Goal: Task Accomplishment & Management: Complete application form

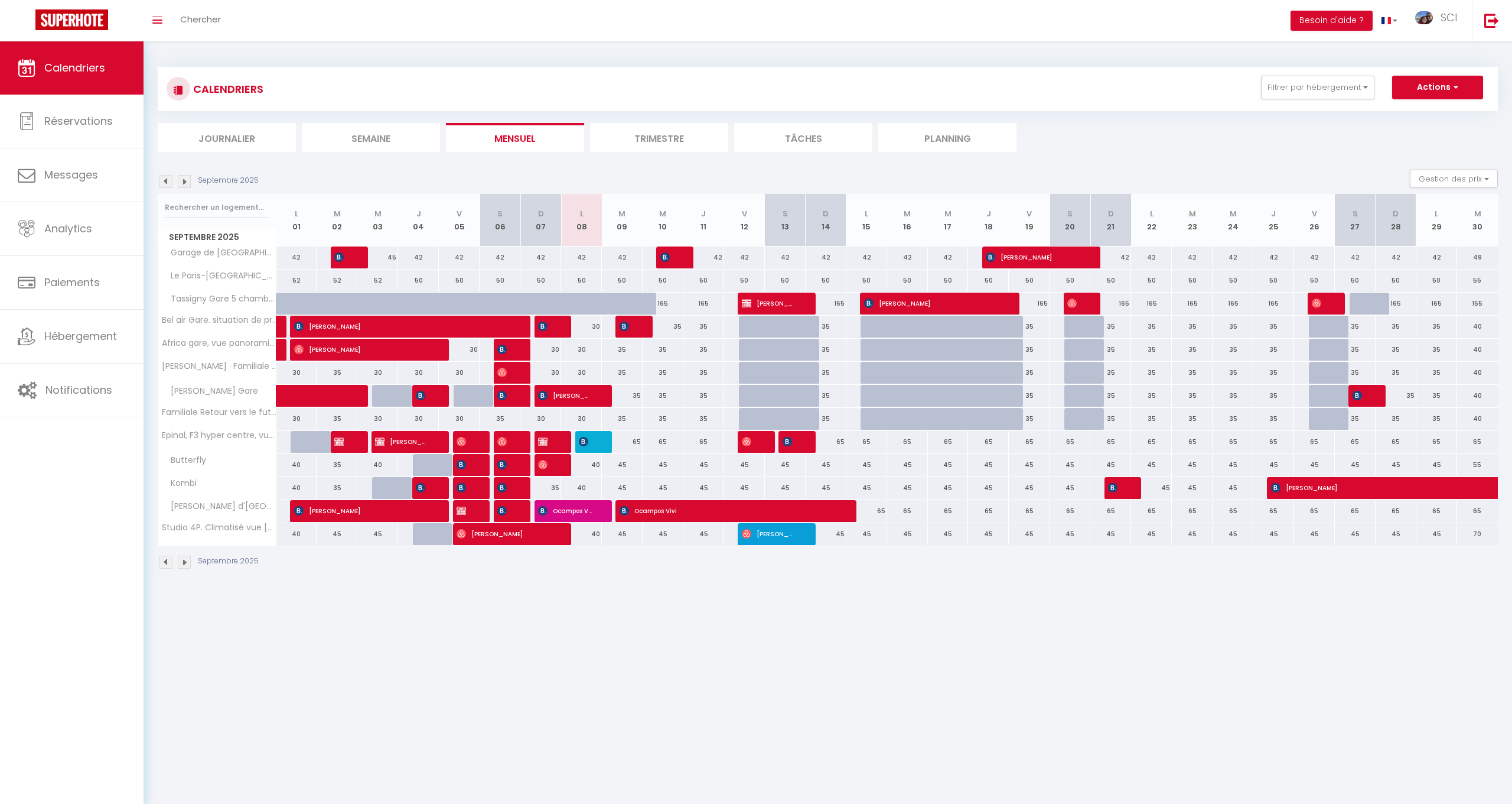
select select
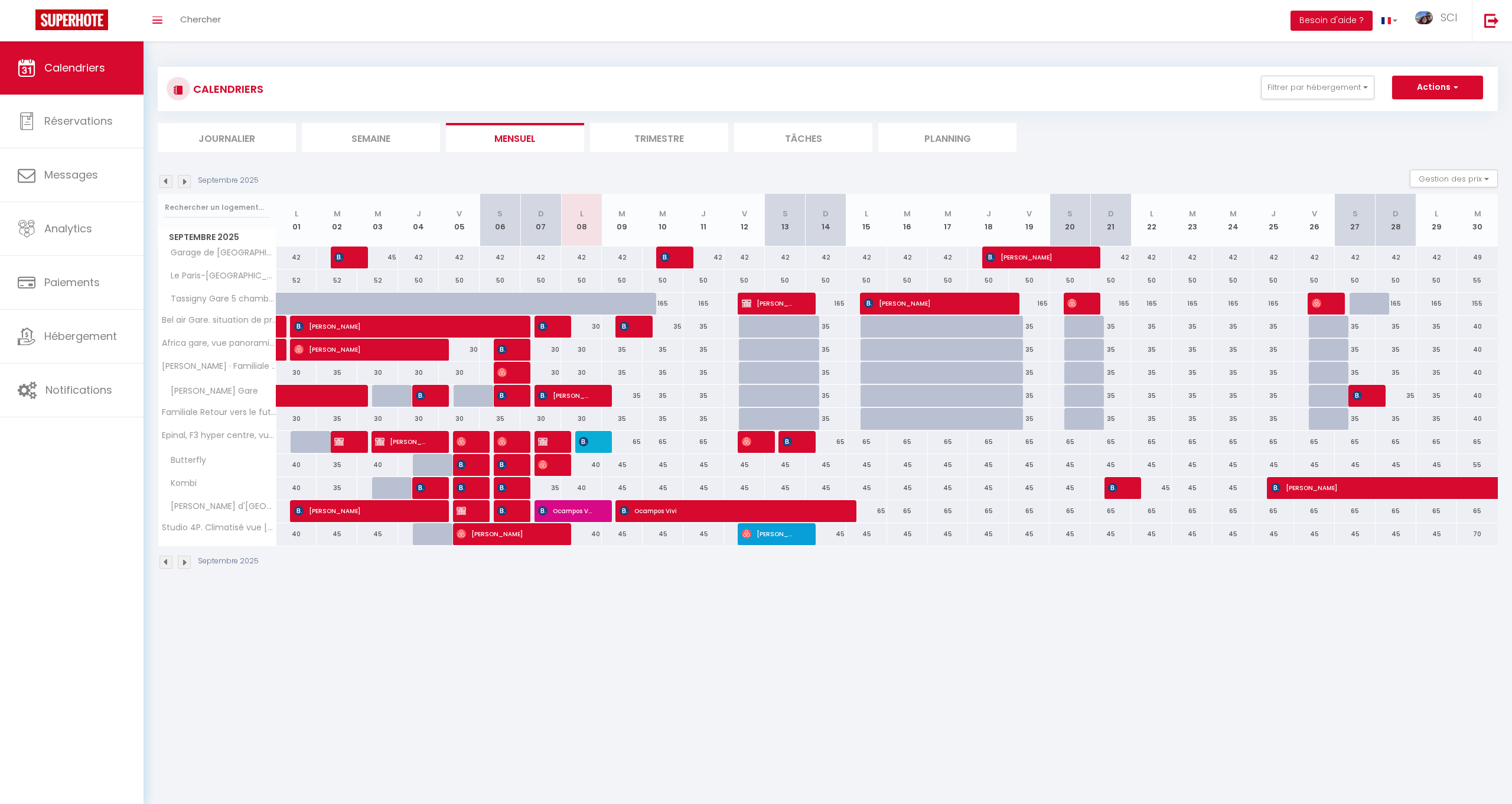
click at [549, 440] on span "[PERSON_NAME]" at bounding box center [545, 441] width 13 height 23
select select "OK"
select select "KO"
select select "0"
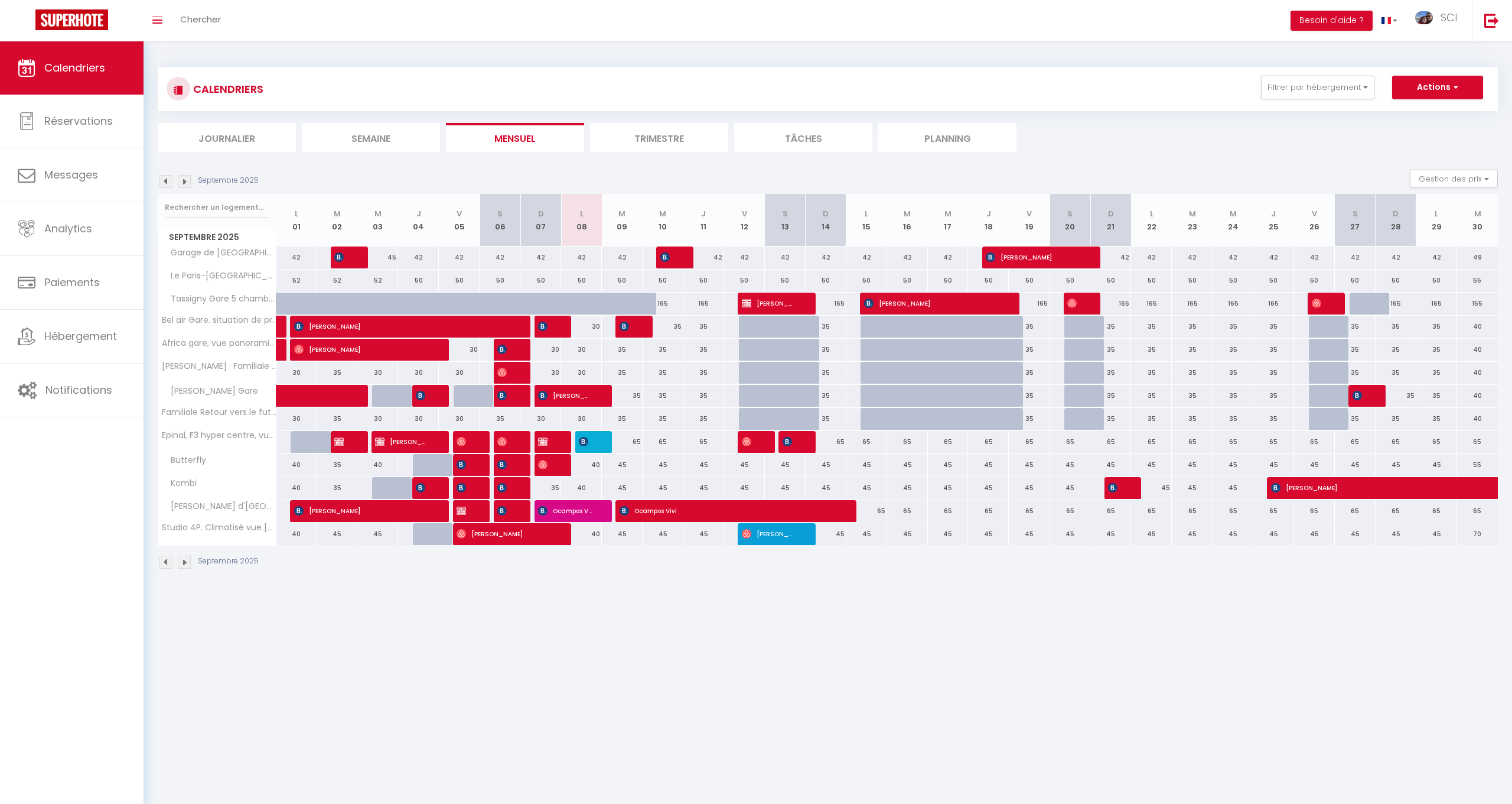
select select "1"
select select
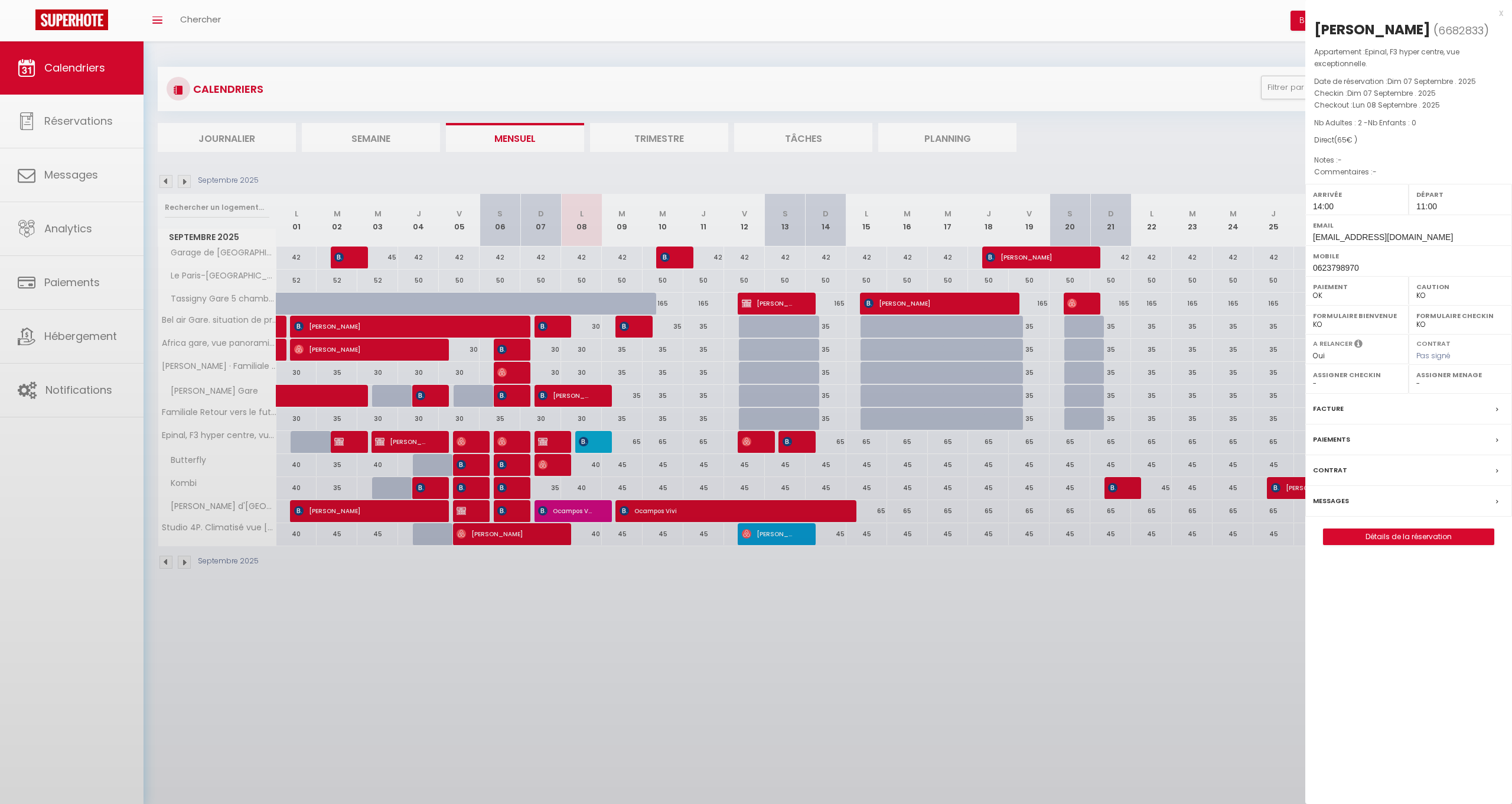
select select "51582"
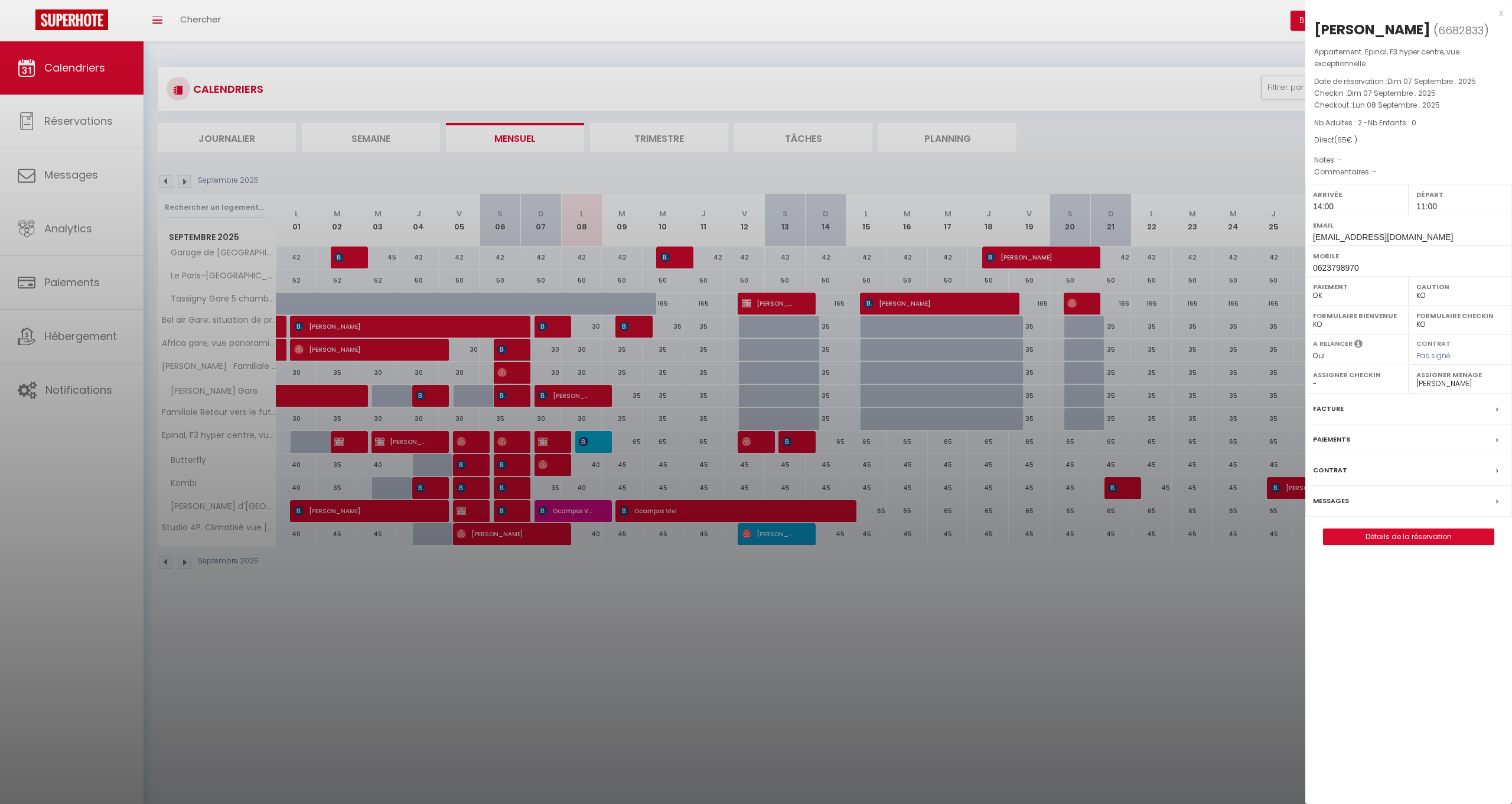
click at [1340, 494] on label "Messages" at bounding box center [1331, 500] width 36 height 12
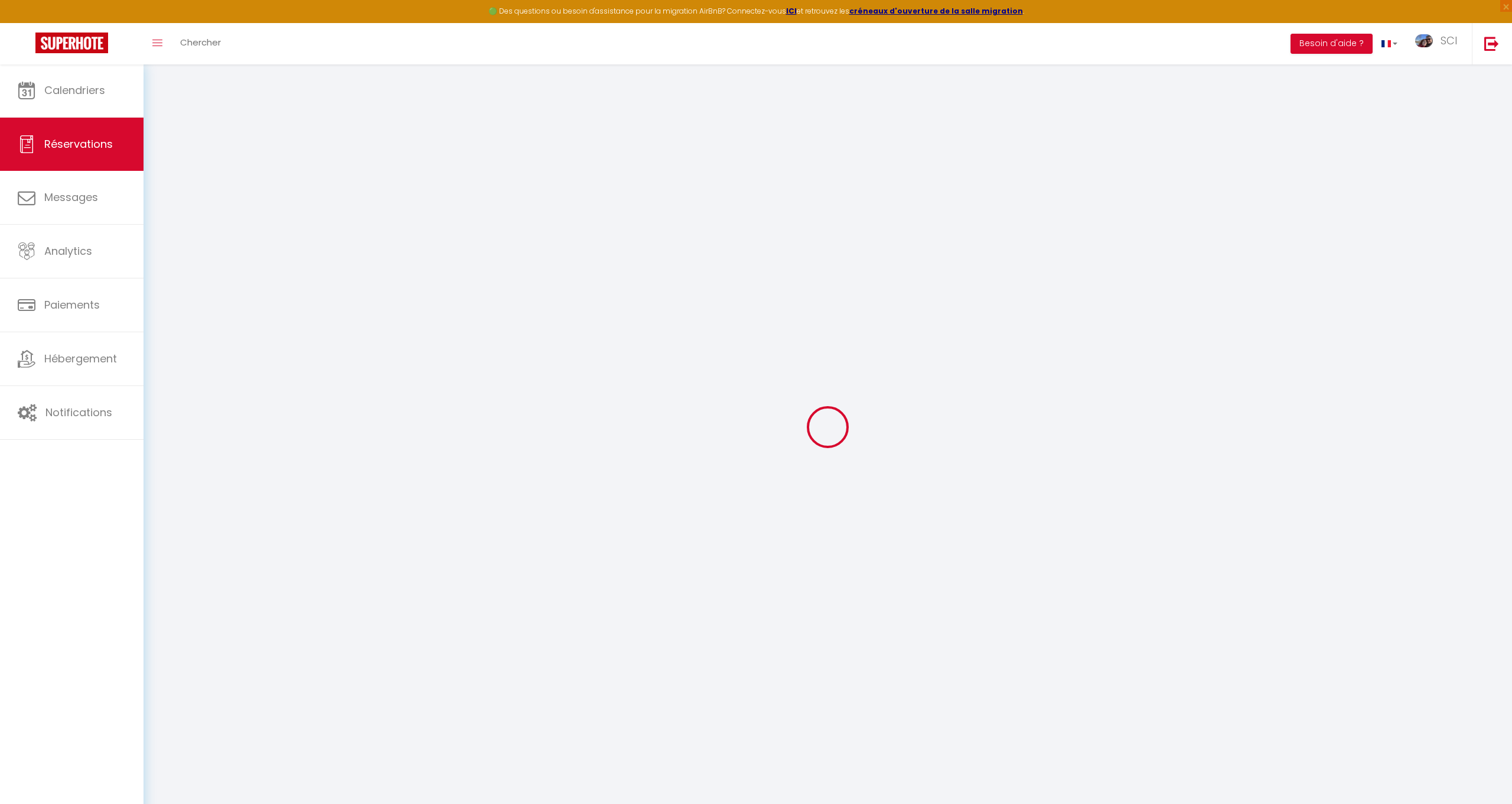
select select
checkbox input "false"
select select
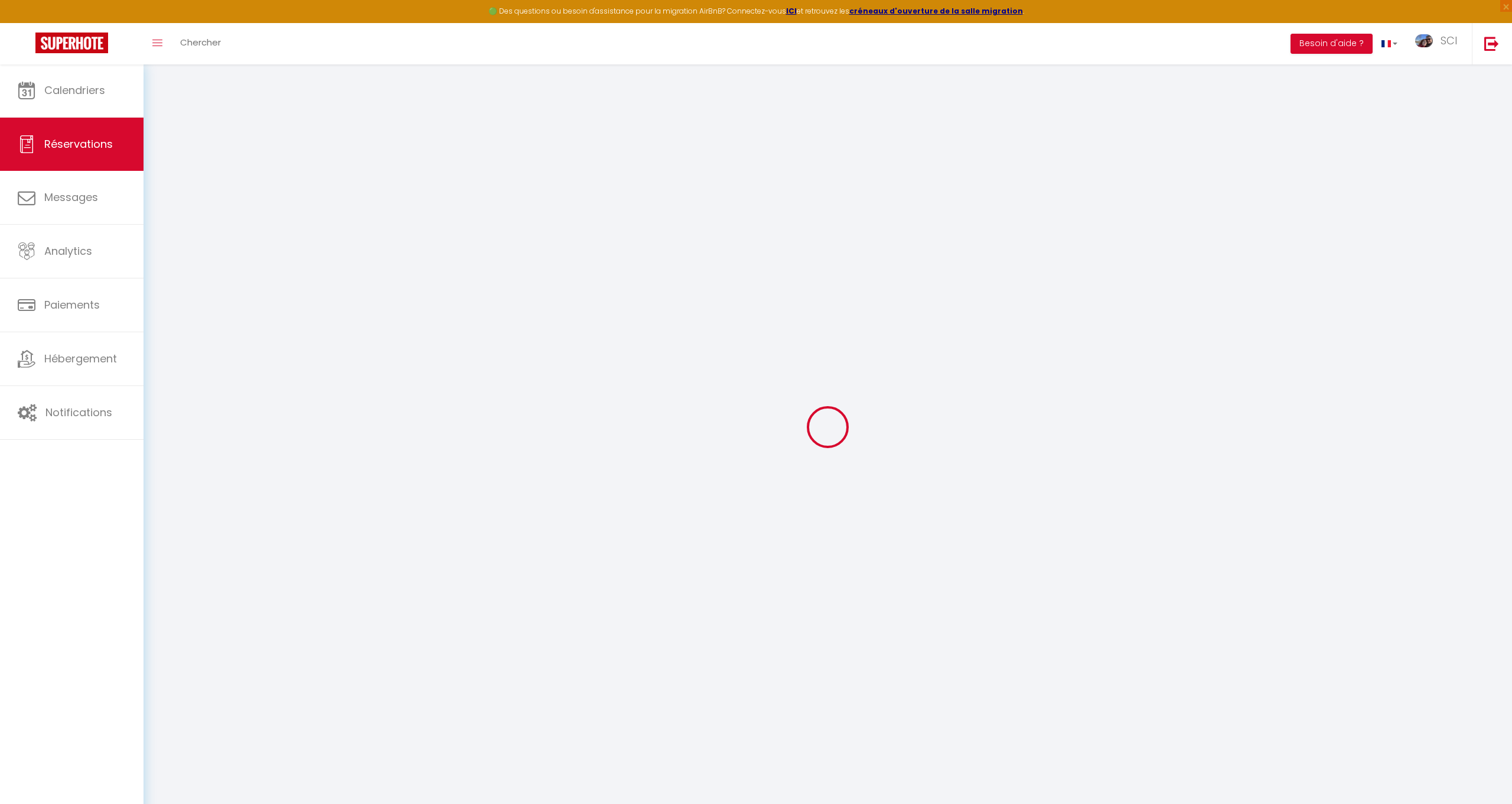
select select
checkbox input "false"
select select
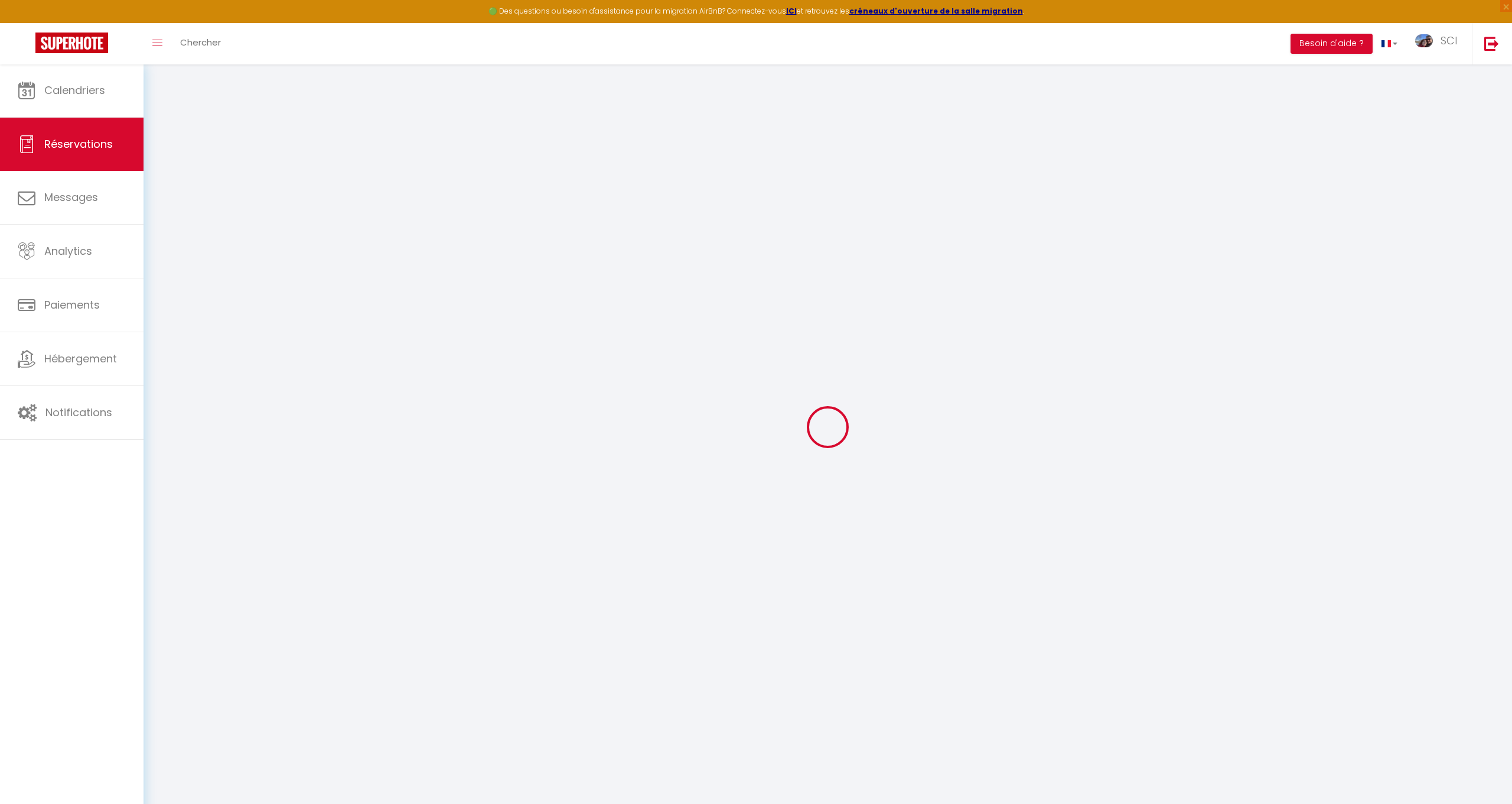
select select
checkbox input "false"
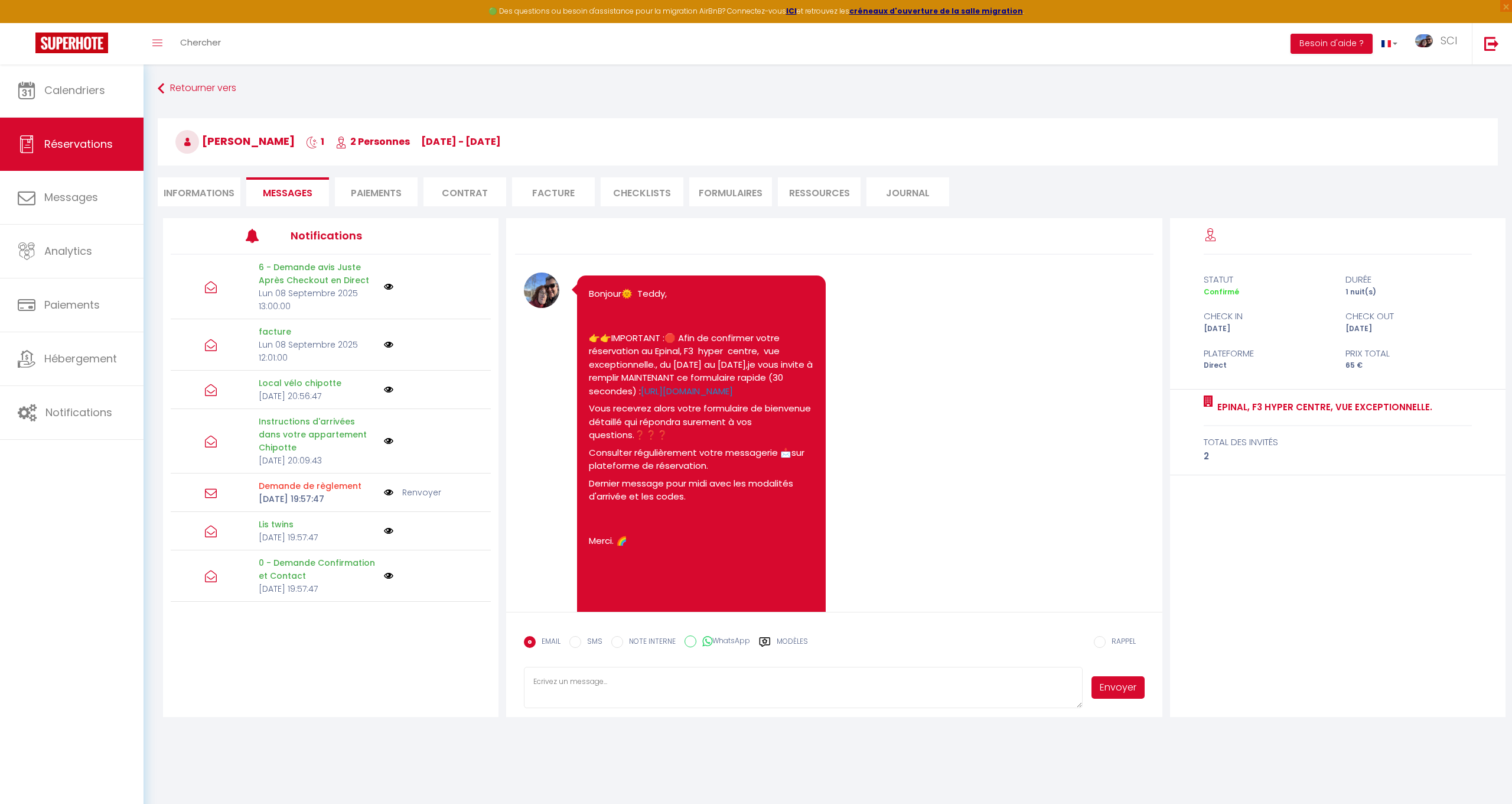
scroll to position [1521, 0]
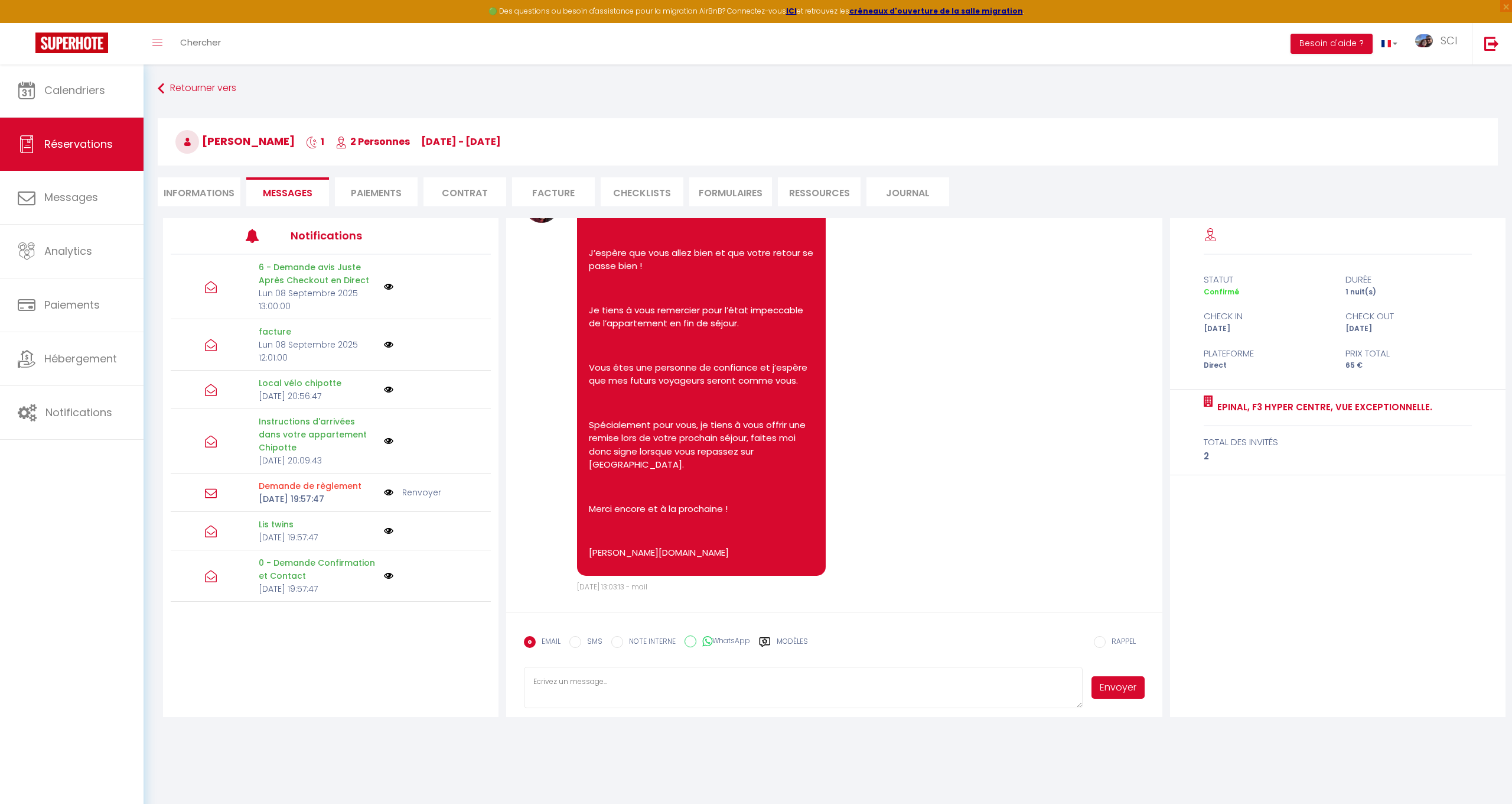
click at [215, 199] on li "Informations" at bounding box center [199, 191] width 83 height 29
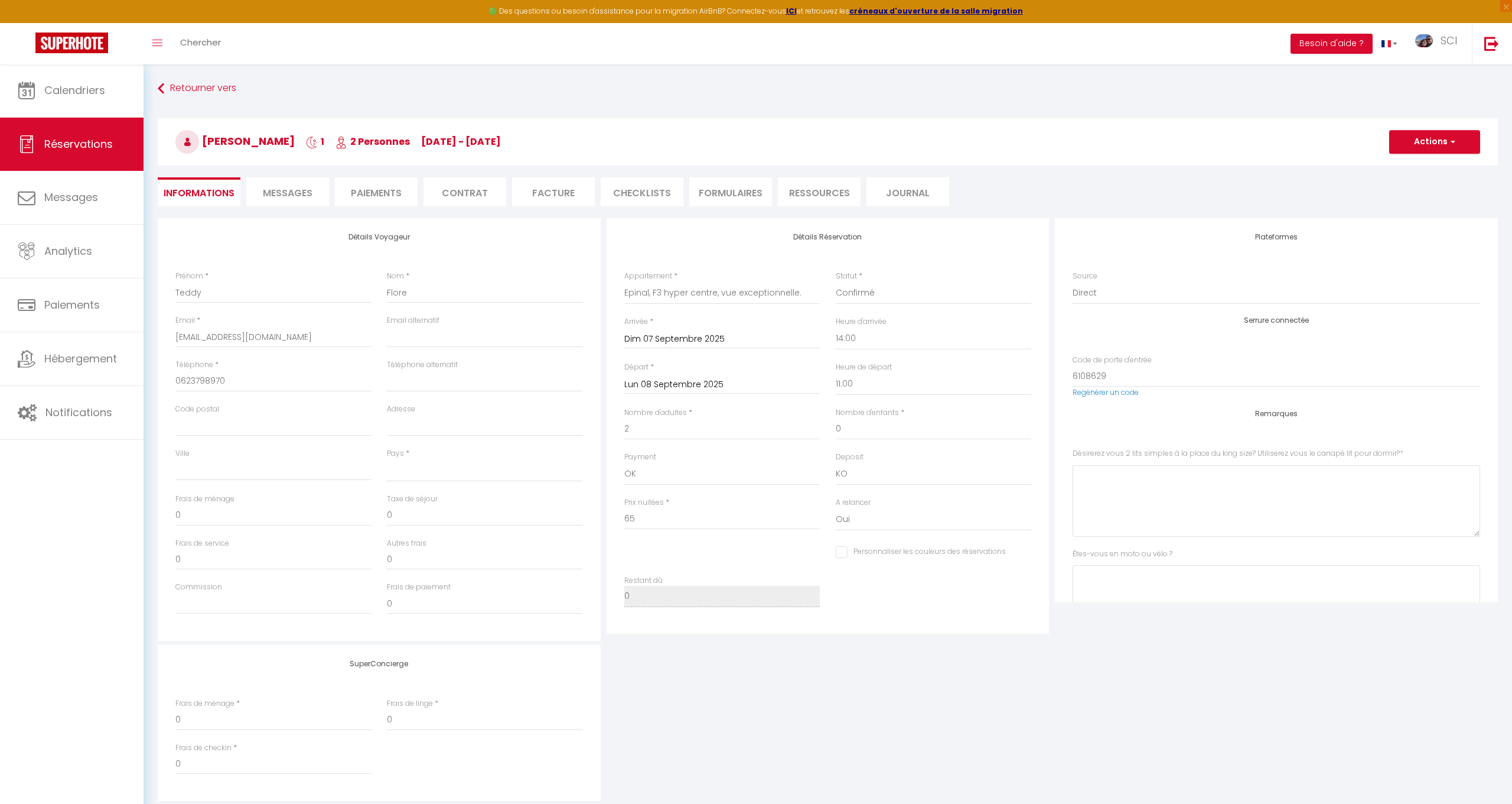
click at [1458, 138] on button "Actions" at bounding box center [1434, 142] width 91 height 23
click at [1412, 182] on link "Dupliquer" at bounding box center [1423, 183] width 94 height 15
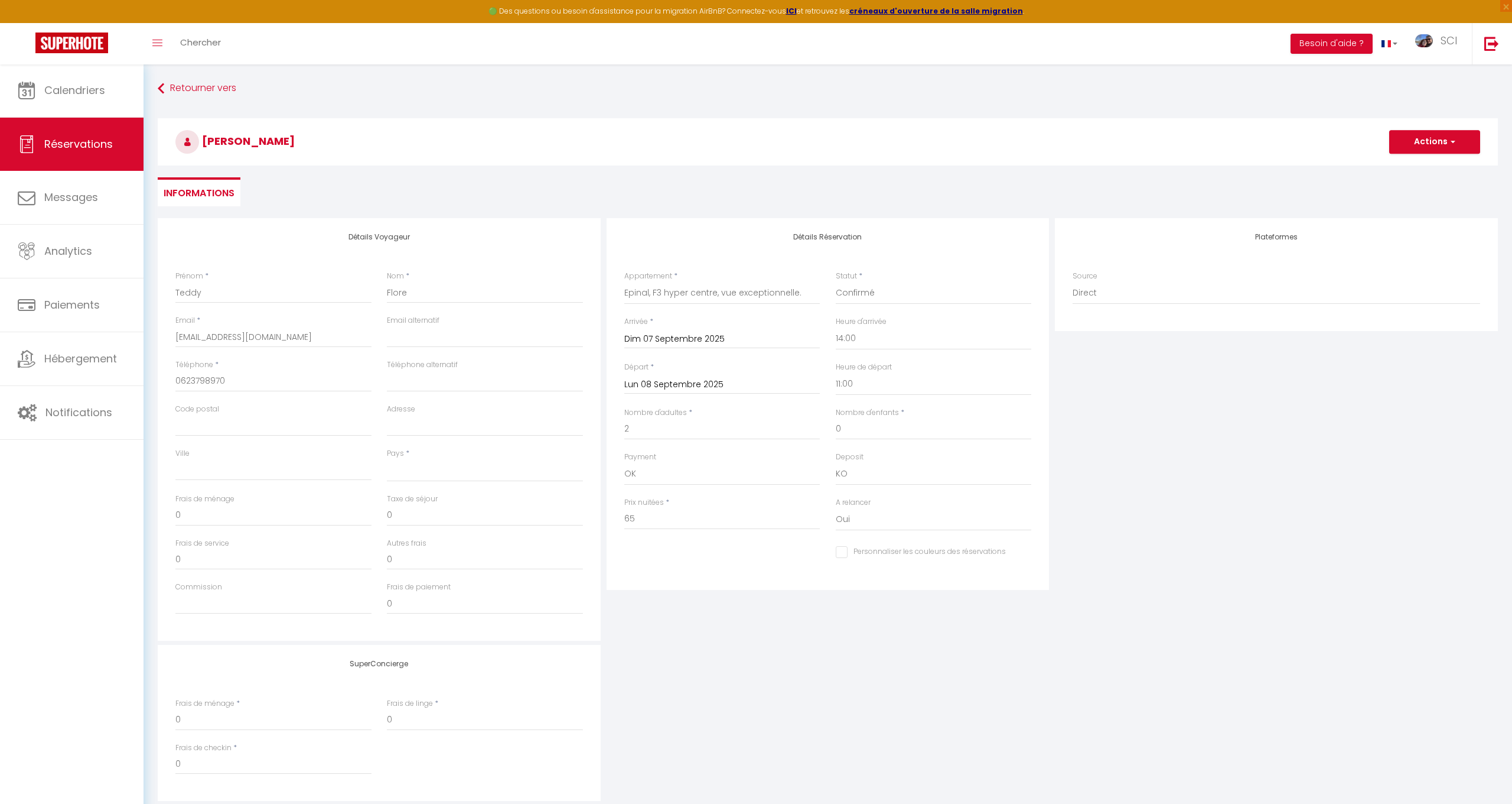
select select
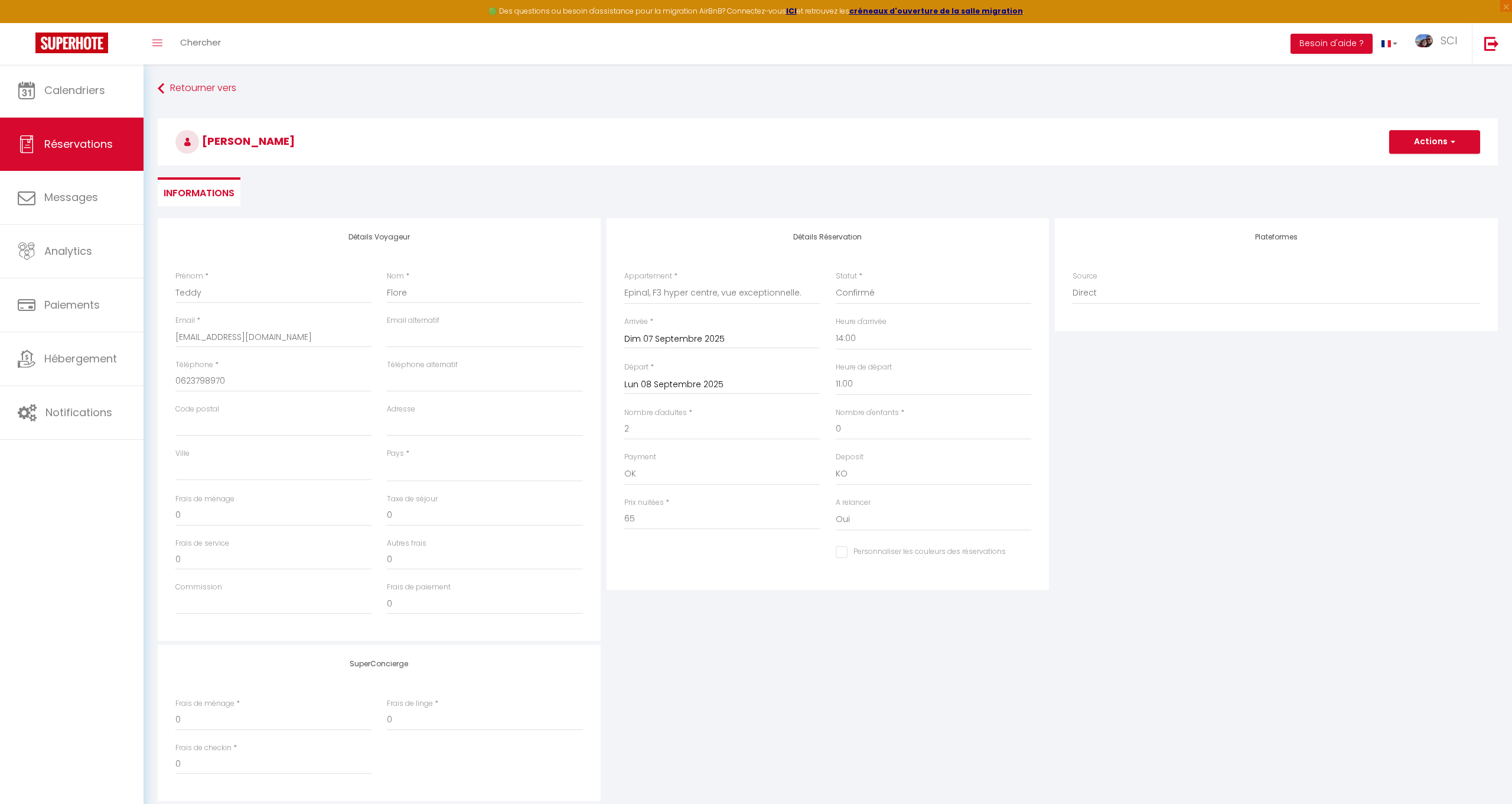
checkbox input "false"
click at [674, 338] on input "Arrivée" at bounding box center [722, 339] width 196 height 15
click at [687, 429] on span "9" at bounding box center [688, 430] width 25 height 23
select select
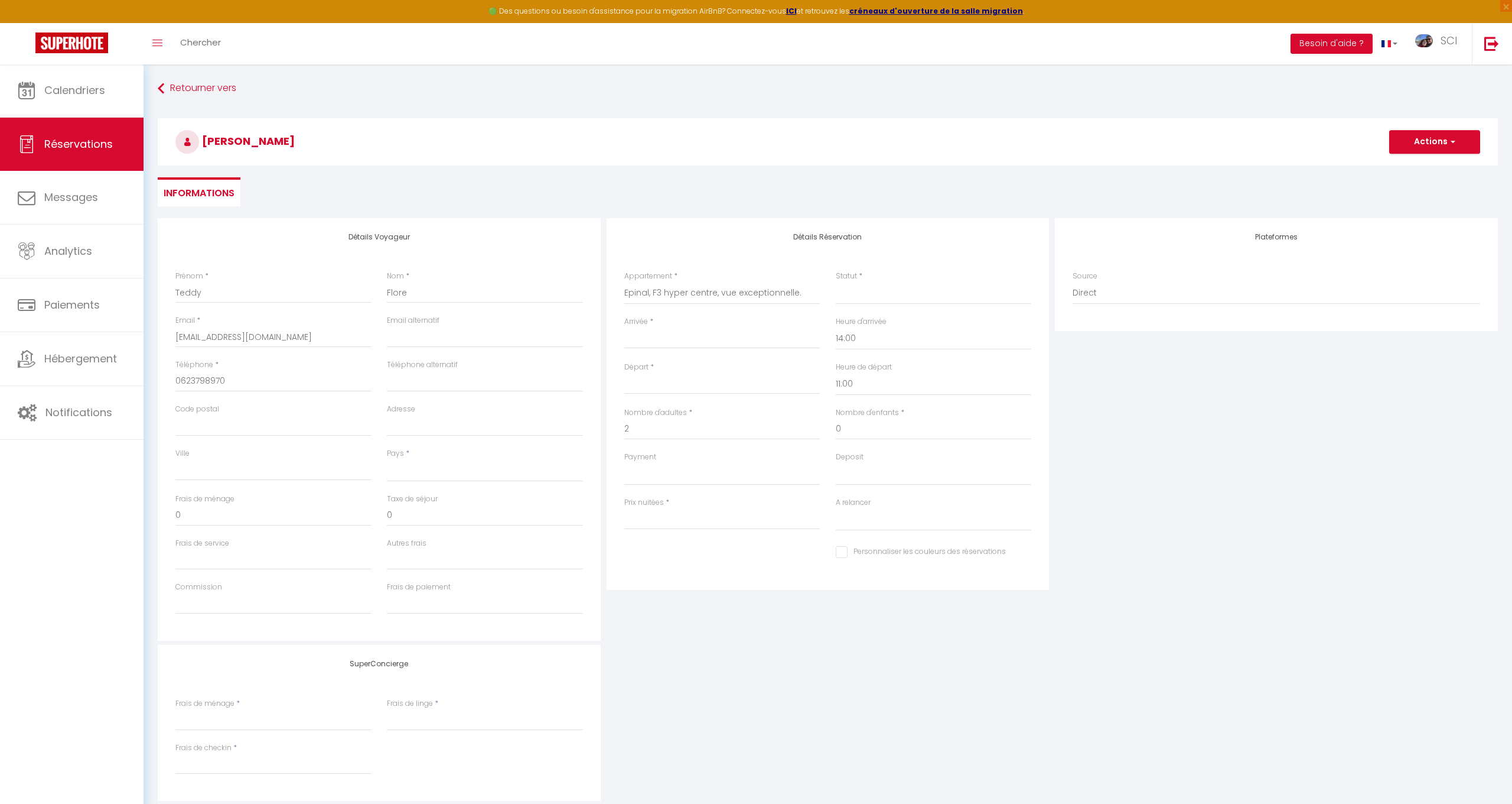
type input "[DATE]"
type input "Mer 10 Septembre 2025"
select select
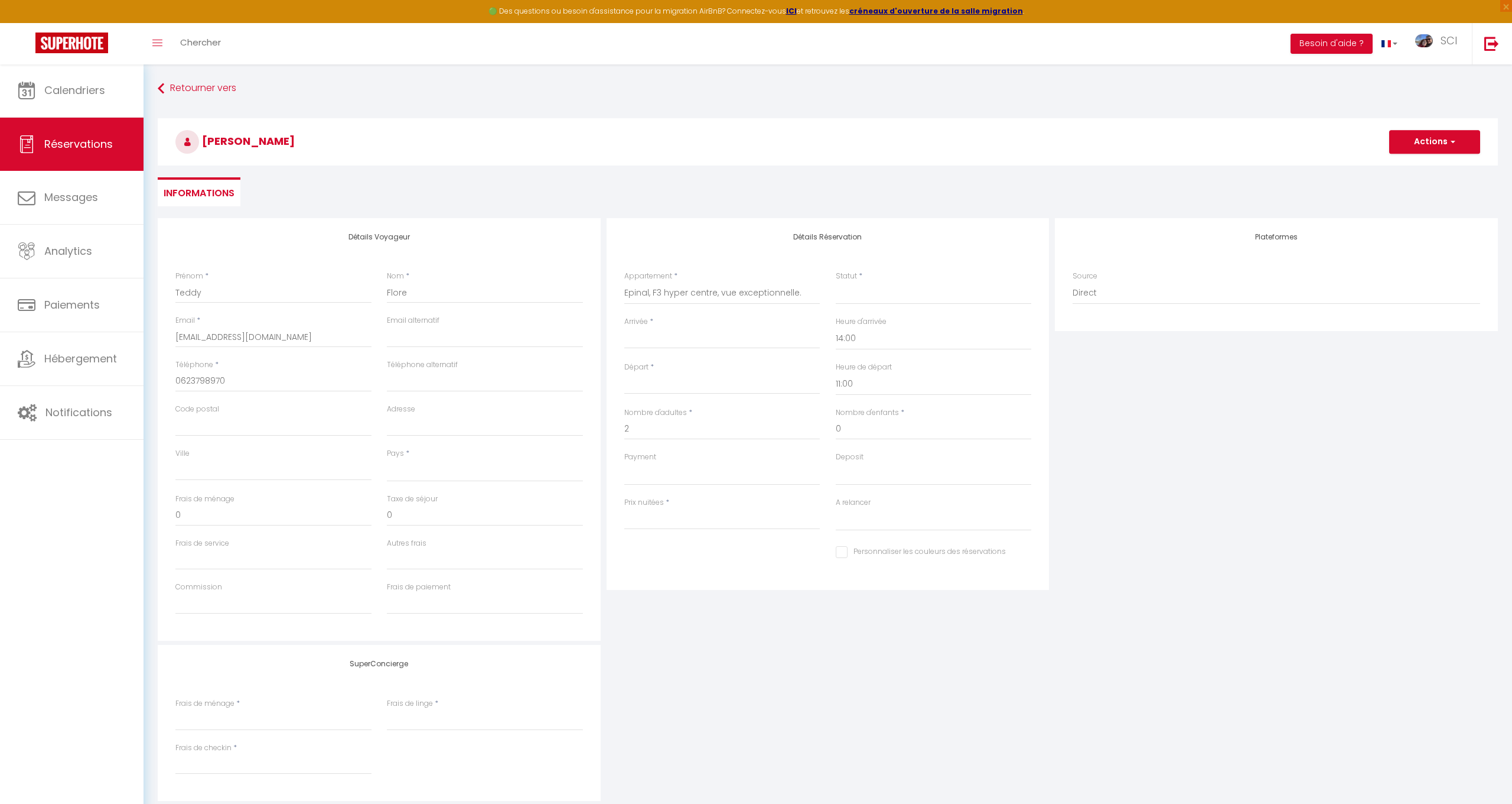
checkbox input "false"
click at [702, 377] on input "Mer 10 Septembre 2025" at bounding box center [722, 385] width 196 height 15
click at [742, 472] on span "11" at bounding box center [737, 475] width 25 height 23
select select
type input "10"
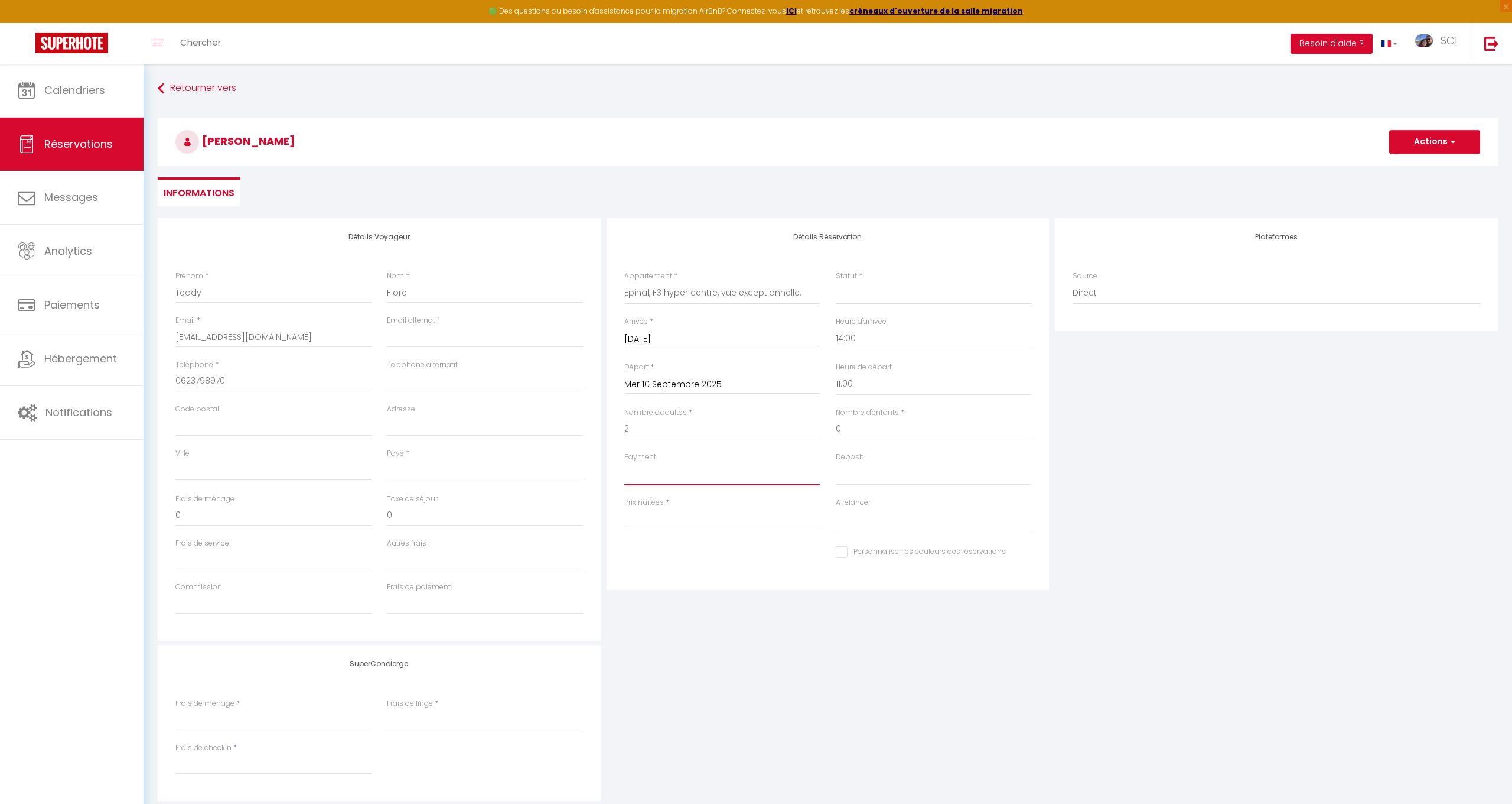
type input "6"
select select
type input "Jeu 11 Septembre 2025"
select select
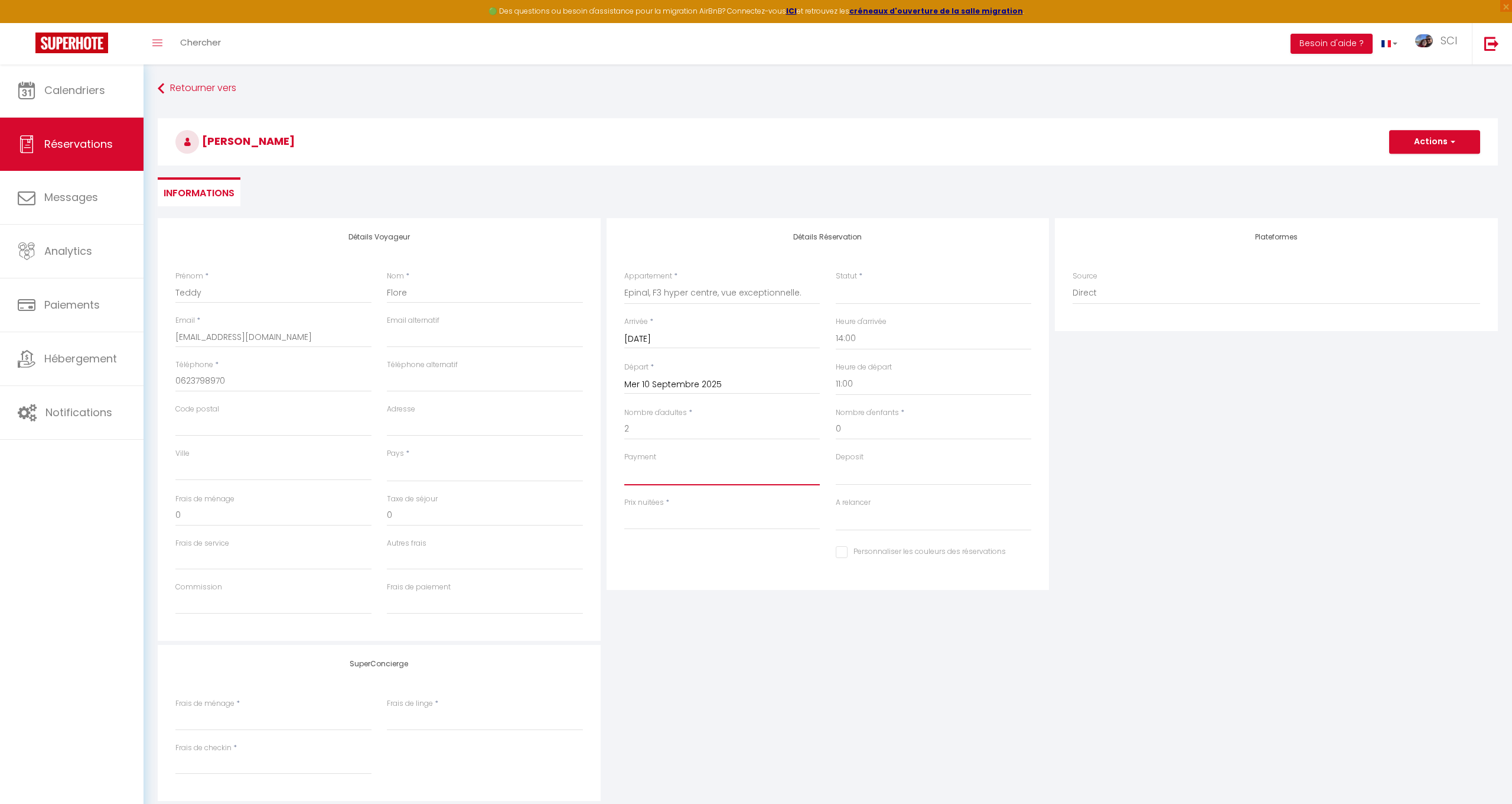
type input "130"
select select
checkbox input "false"
click at [738, 473] on select "OK KO" at bounding box center [722, 474] width 196 height 23
select select
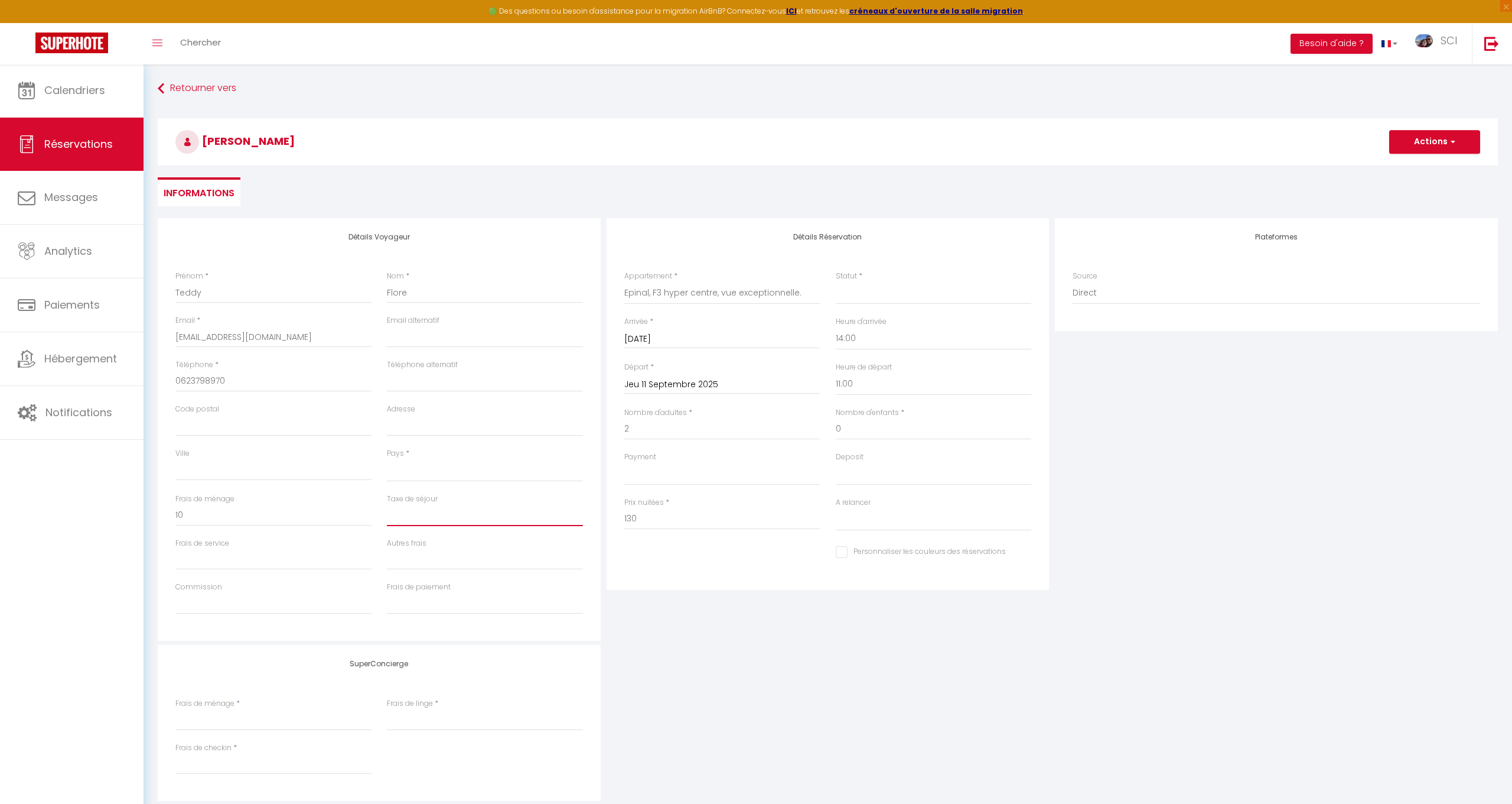
select select
checkbox input "false"
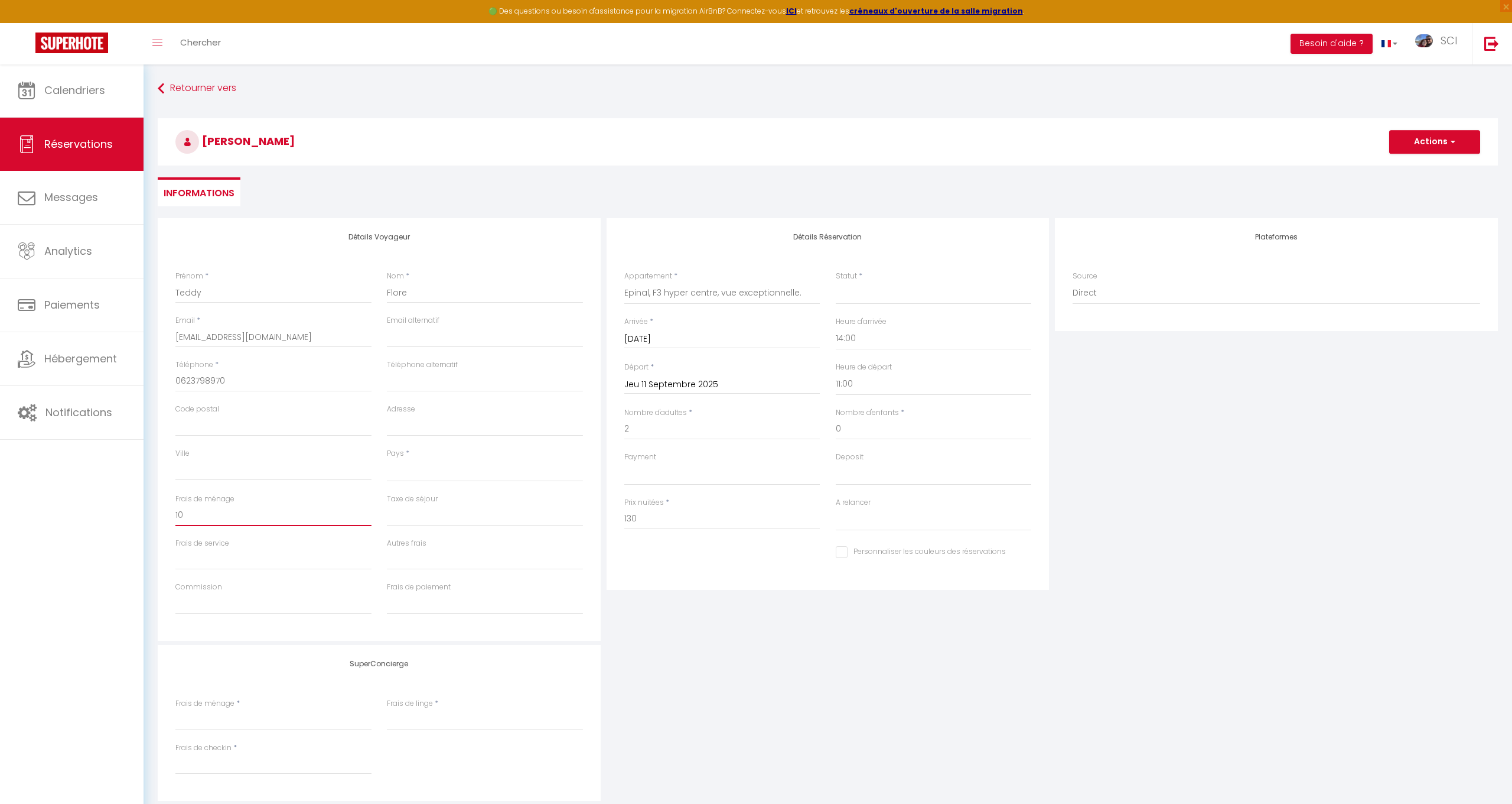
click at [243, 514] on input "10" at bounding box center [273, 515] width 196 height 22
type input "1"
select select
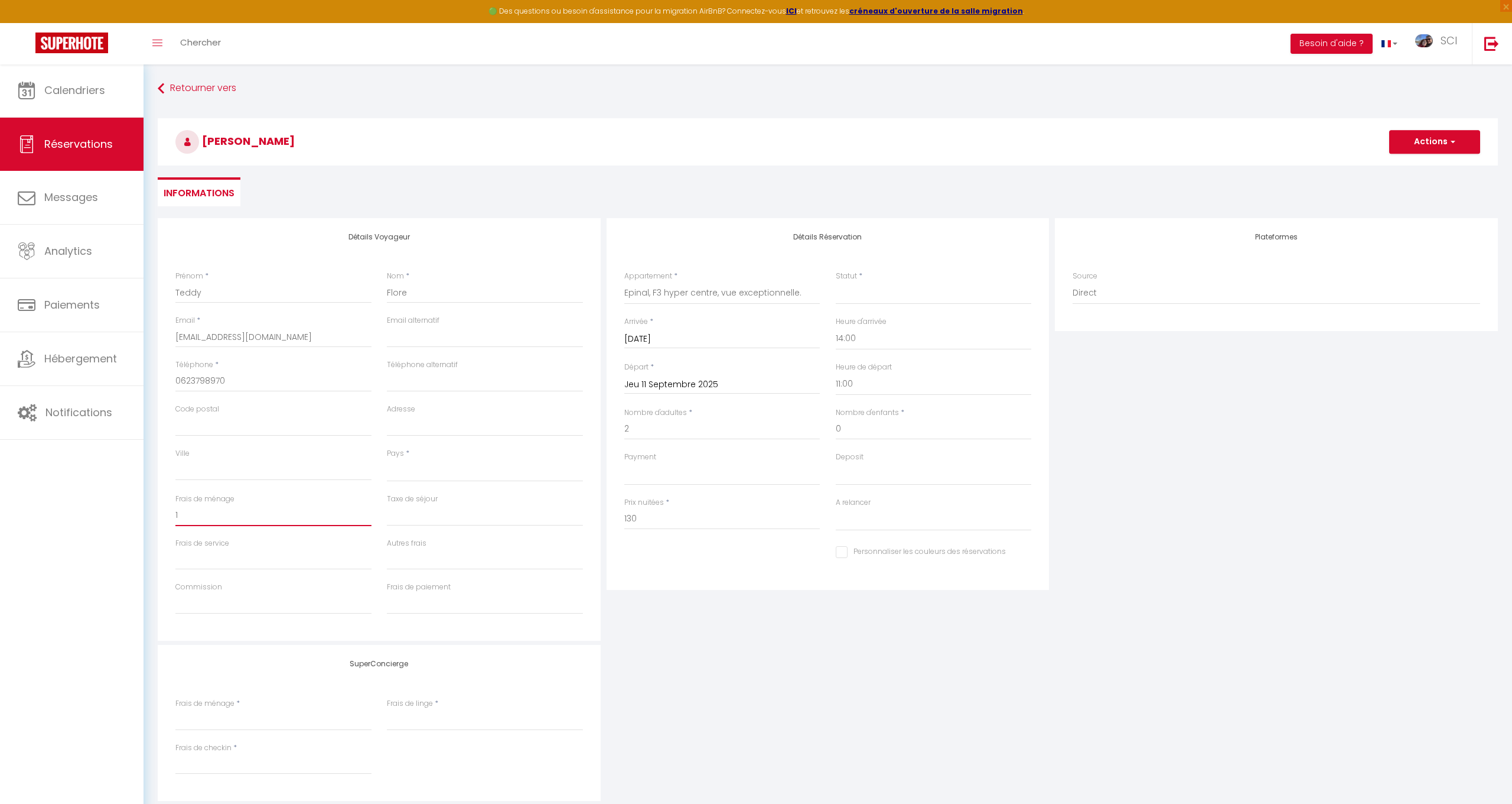
select select
checkbox input "false"
select select
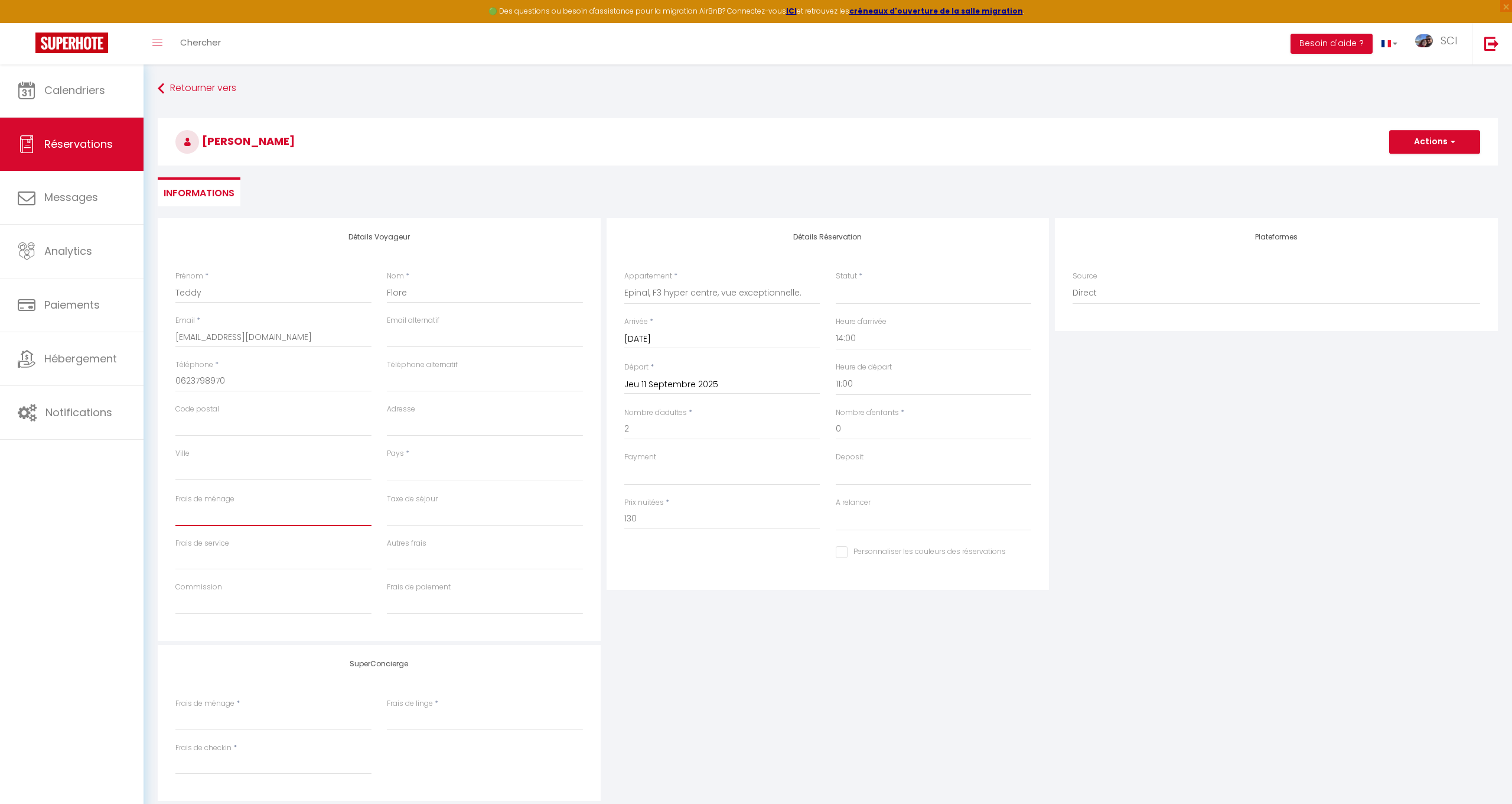
select select
checkbox input "false"
select select "10"
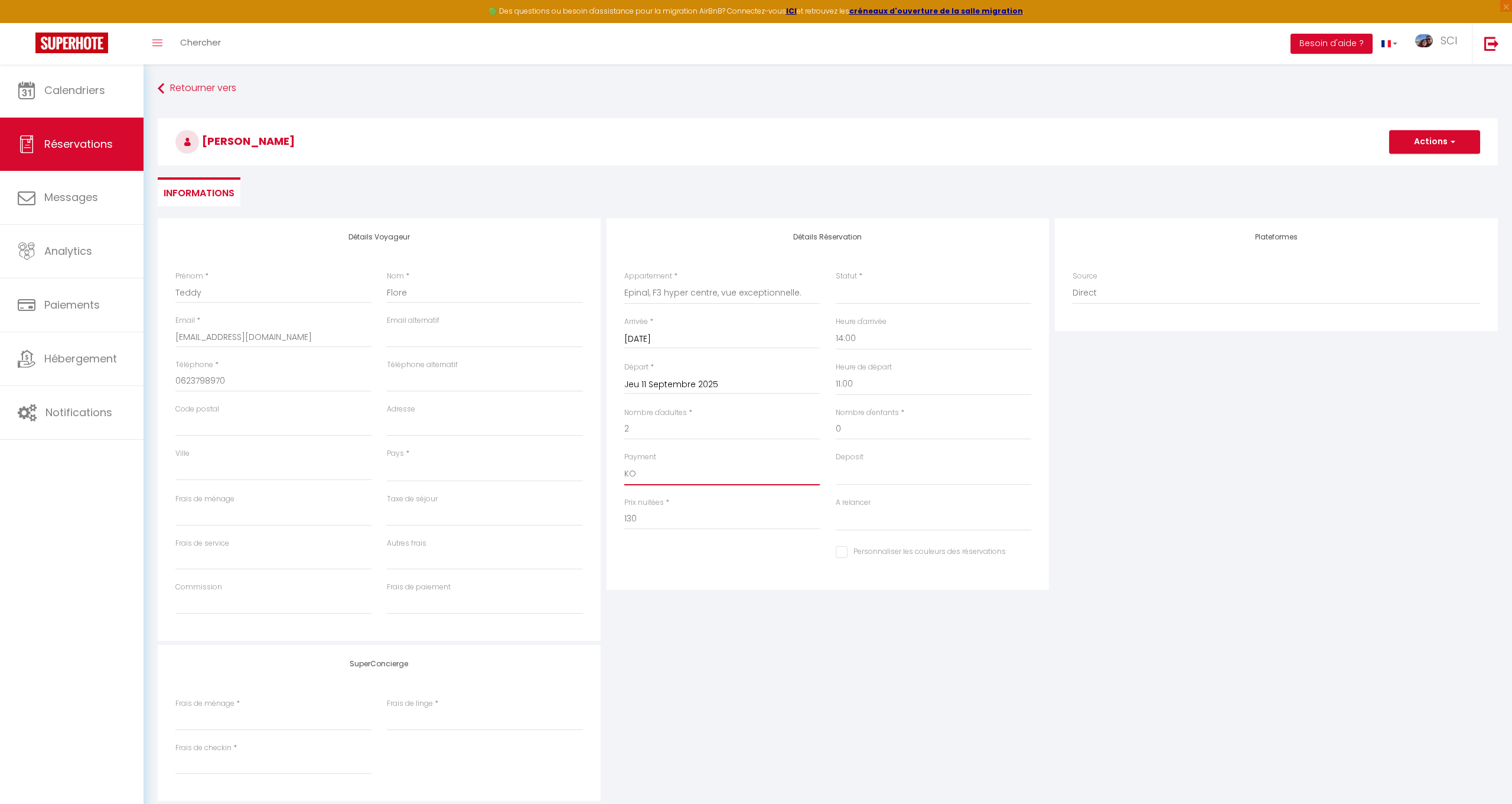
select select
checkbox input "false"
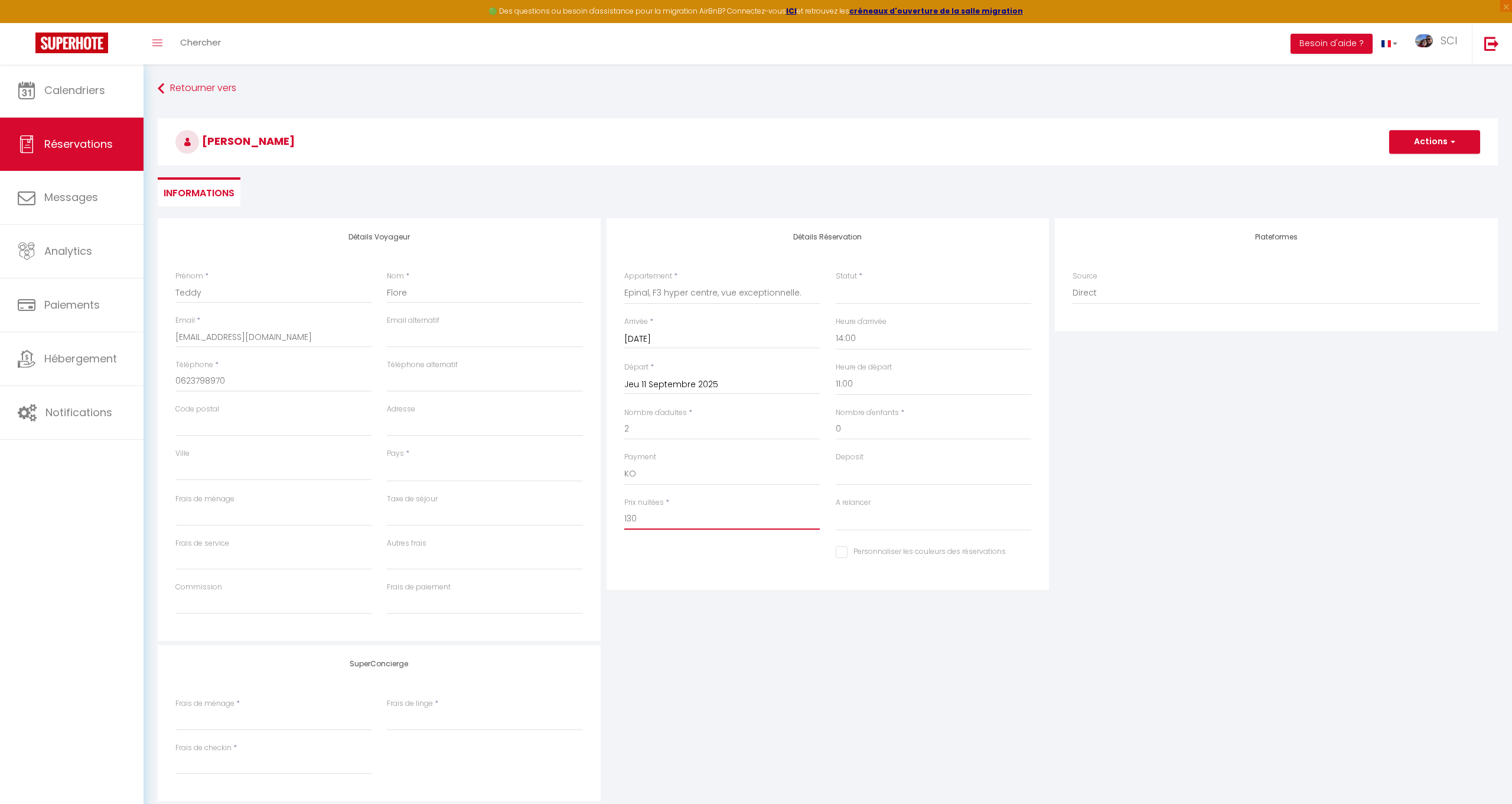
click at [652, 522] on input "130" at bounding box center [722, 519] width 196 height 22
type input "1"
type input "110"
select select
type input "0"
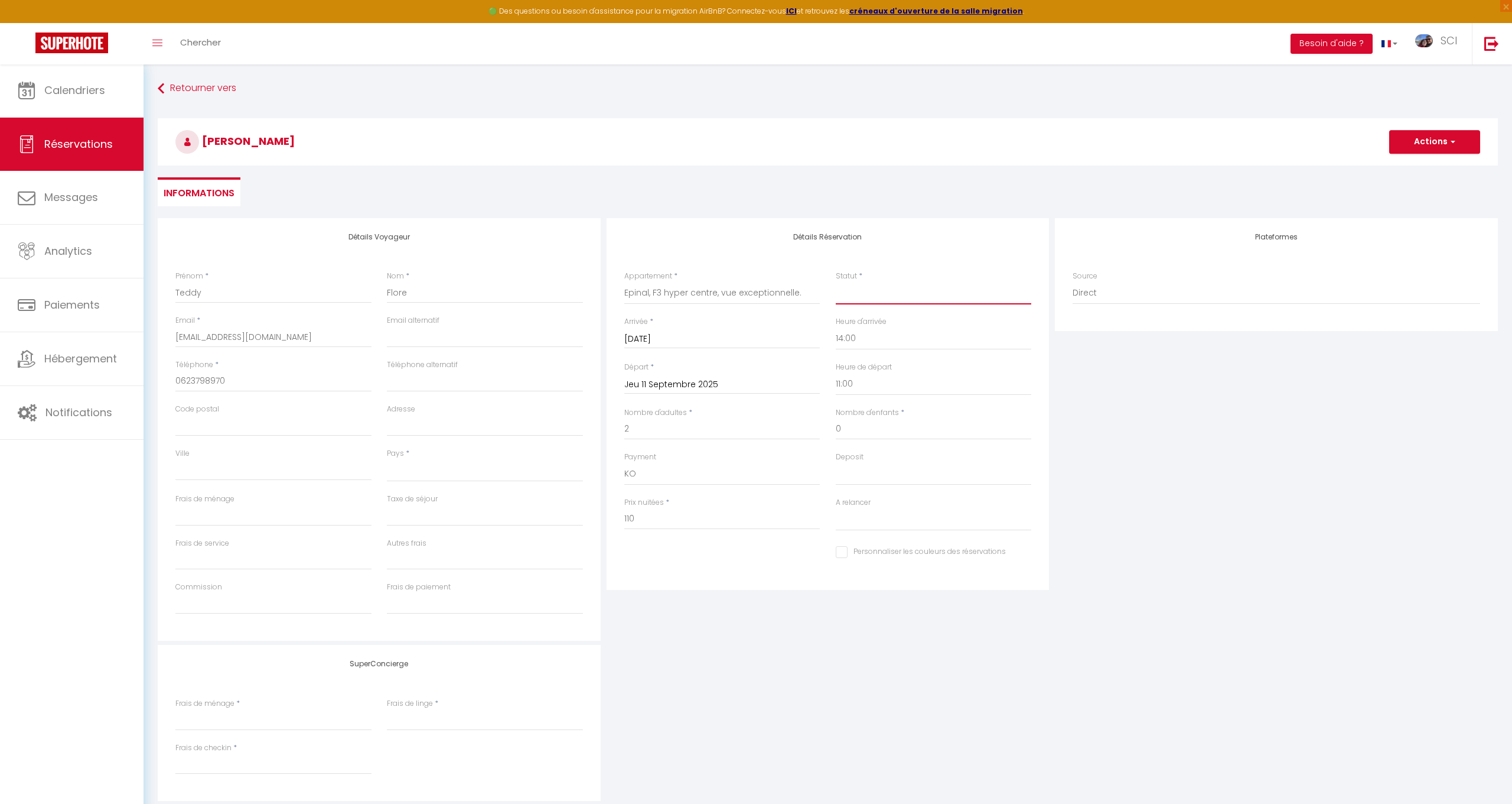
type input "0"
select select
checkbox input "false"
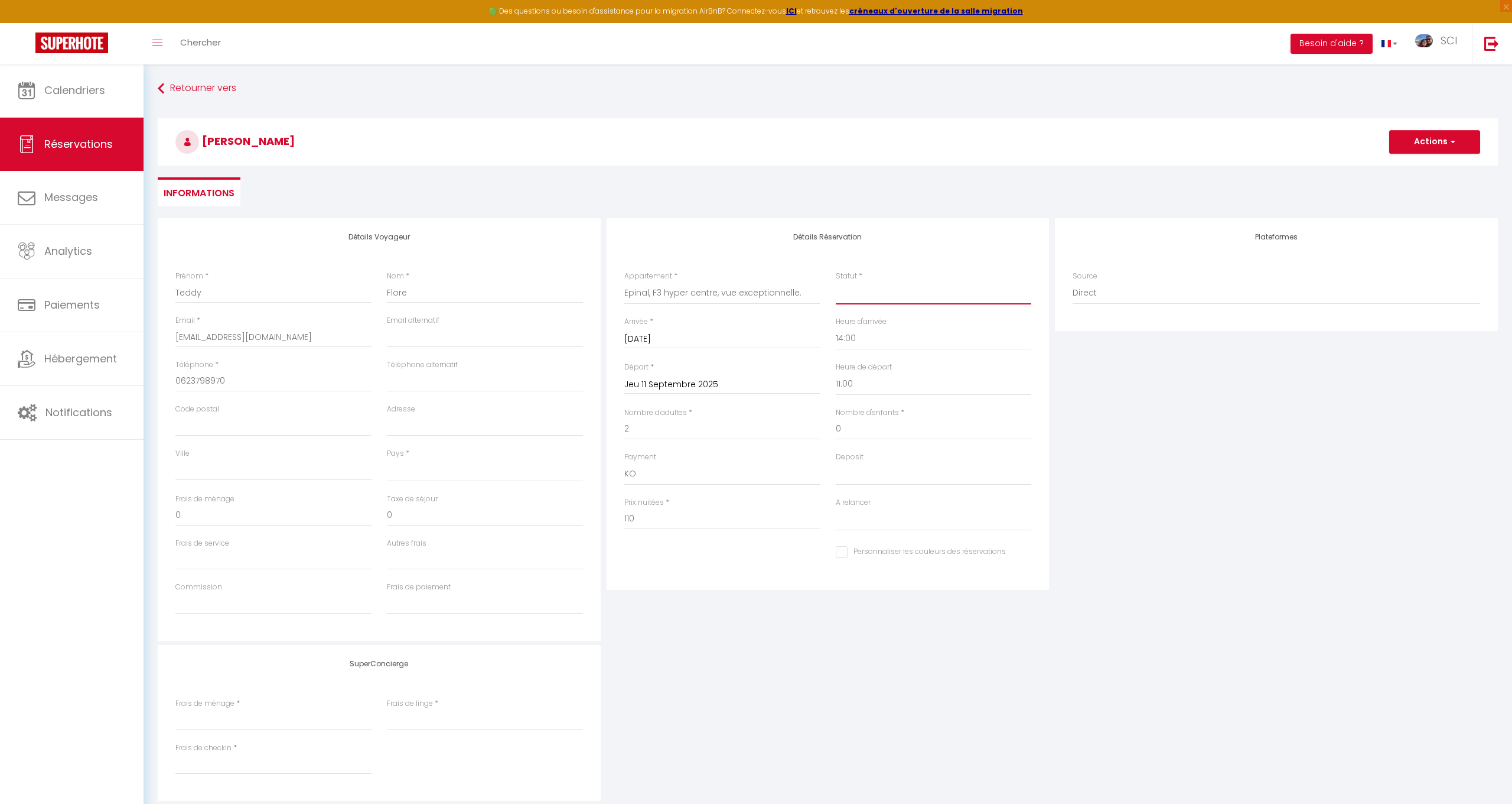
select select "2"
select select
checkbox input "false"
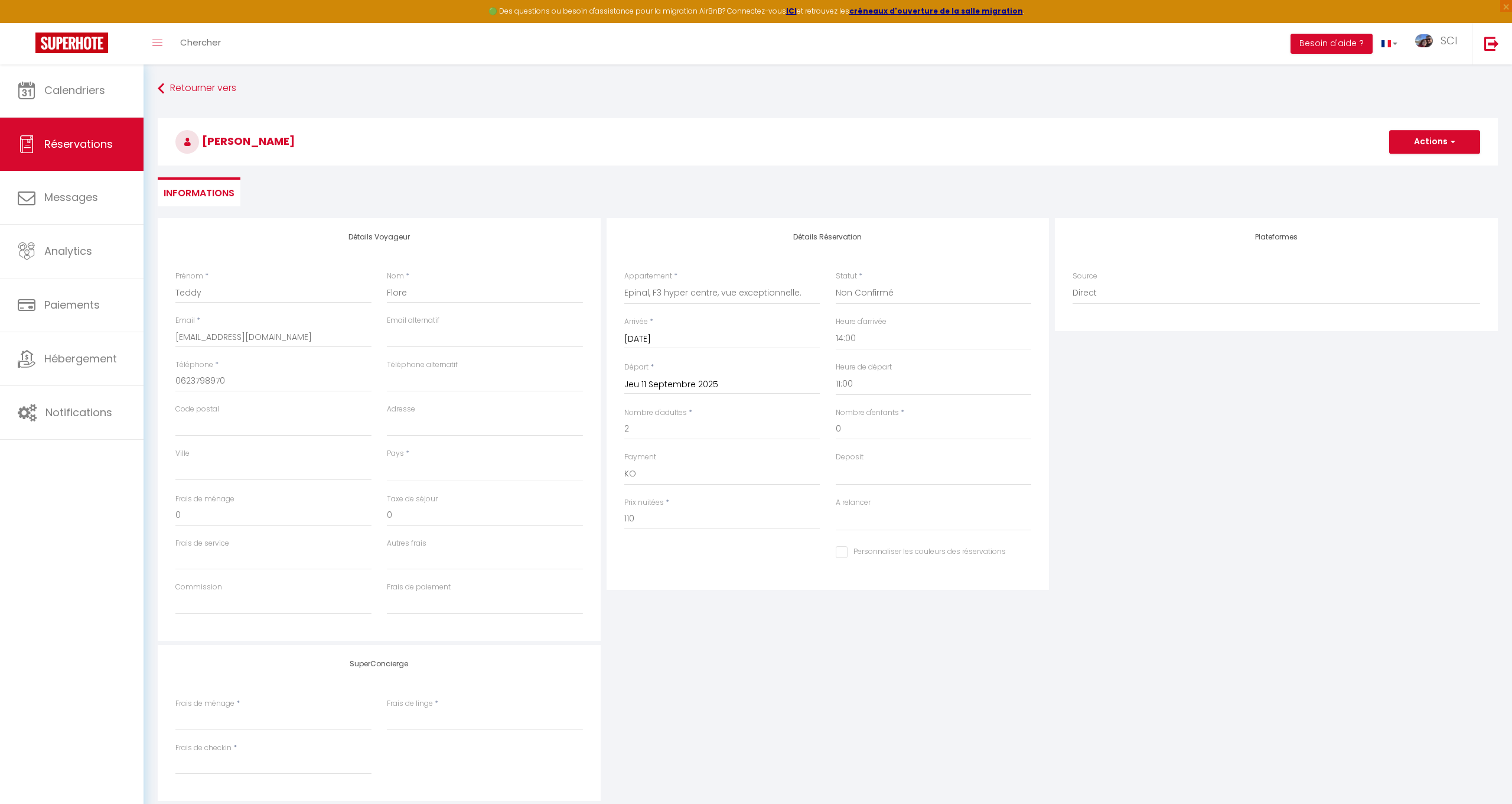
click at [1401, 134] on button "Actions" at bounding box center [1434, 142] width 91 height 23
click at [1399, 166] on link "Enregistrer" at bounding box center [1423, 168] width 94 height 15
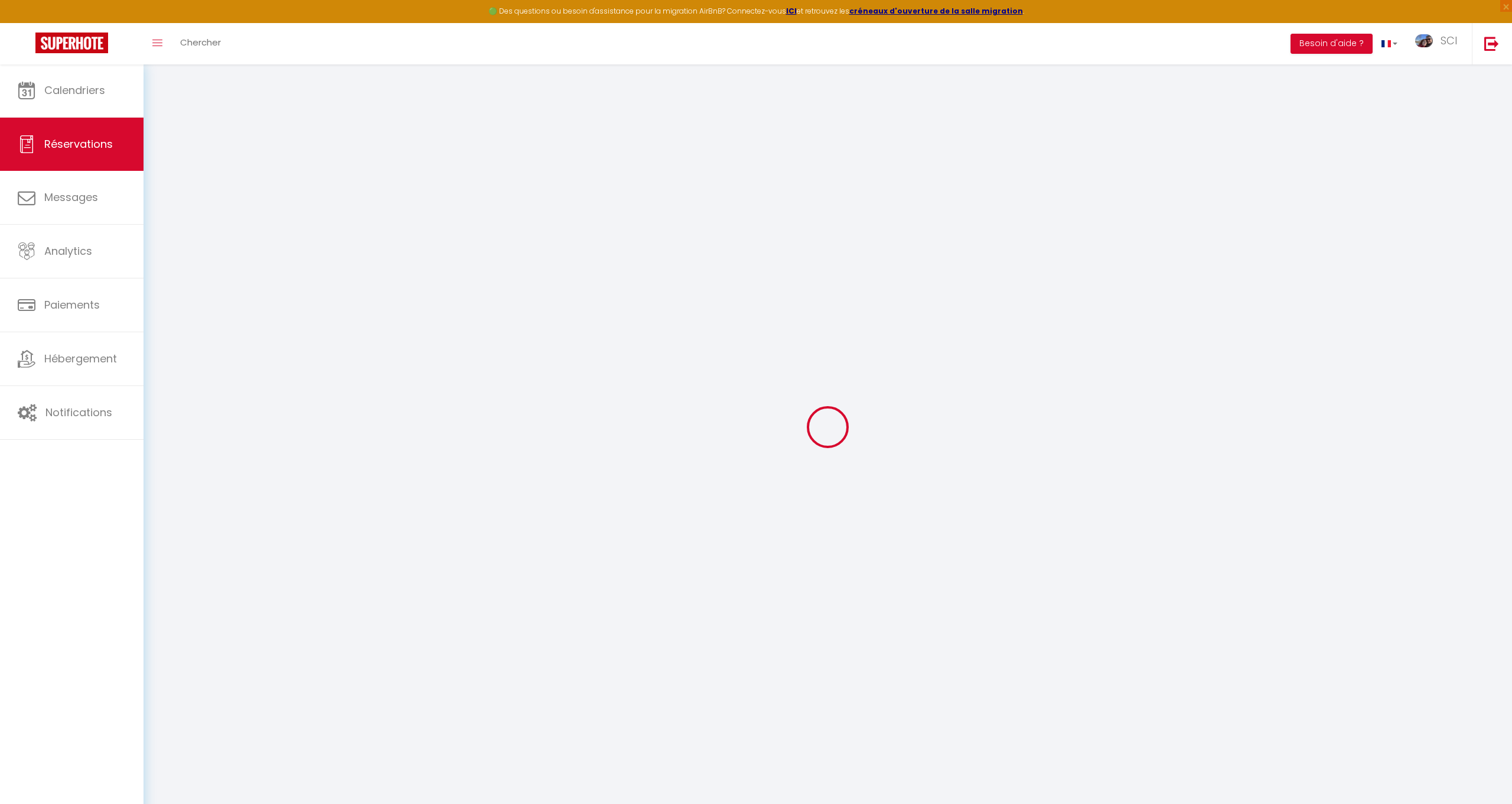
select select "not_cancelled"
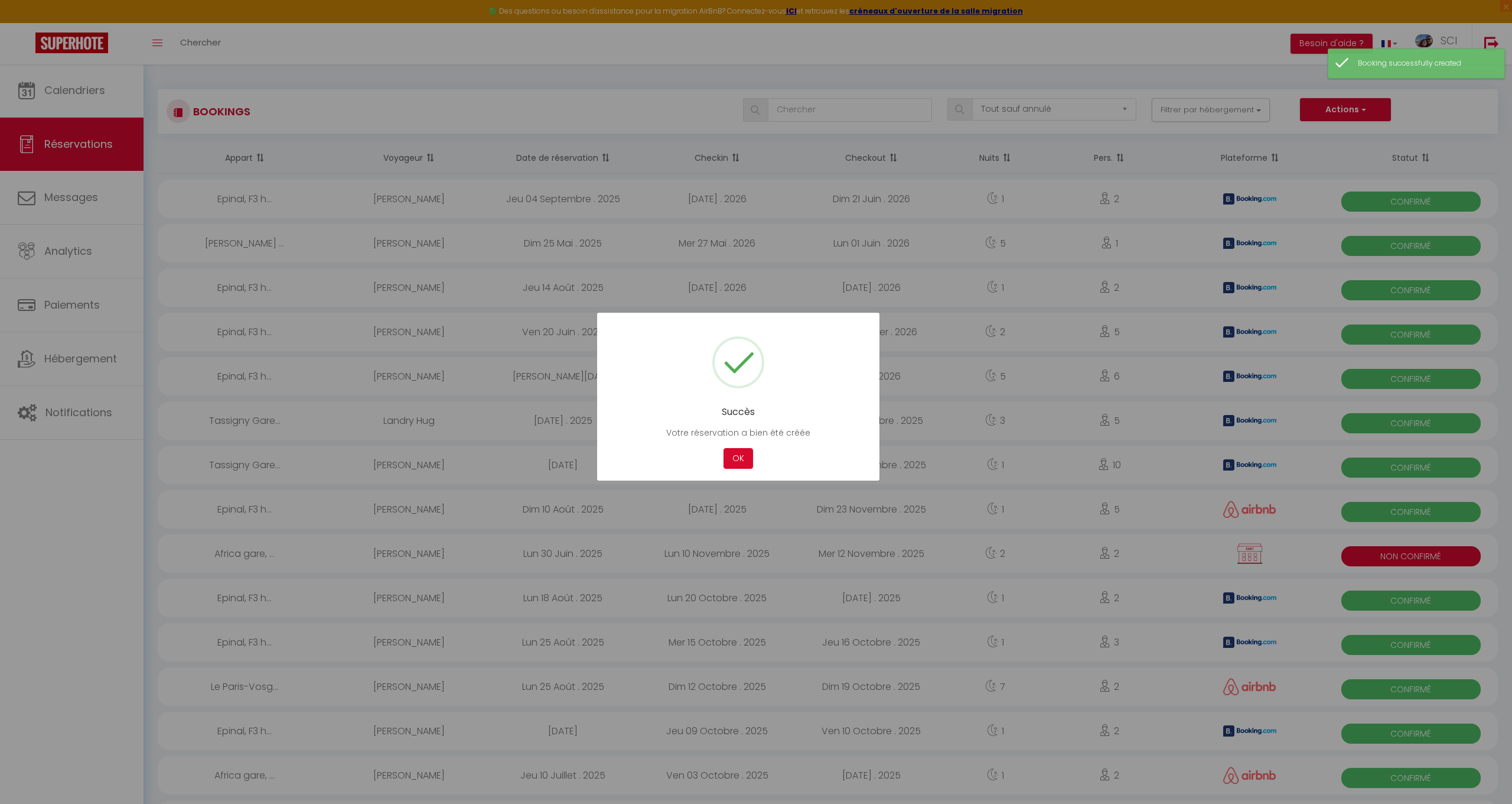
click at [104, 92] on div at bounding box center [756, 402] width 1512 height 804
click at [68, 90] on div at bounding box center [756, 402] width 1512 height 804
click at [745, 459] on button "OK" at bounding box center [738, 458] width 29 height 21
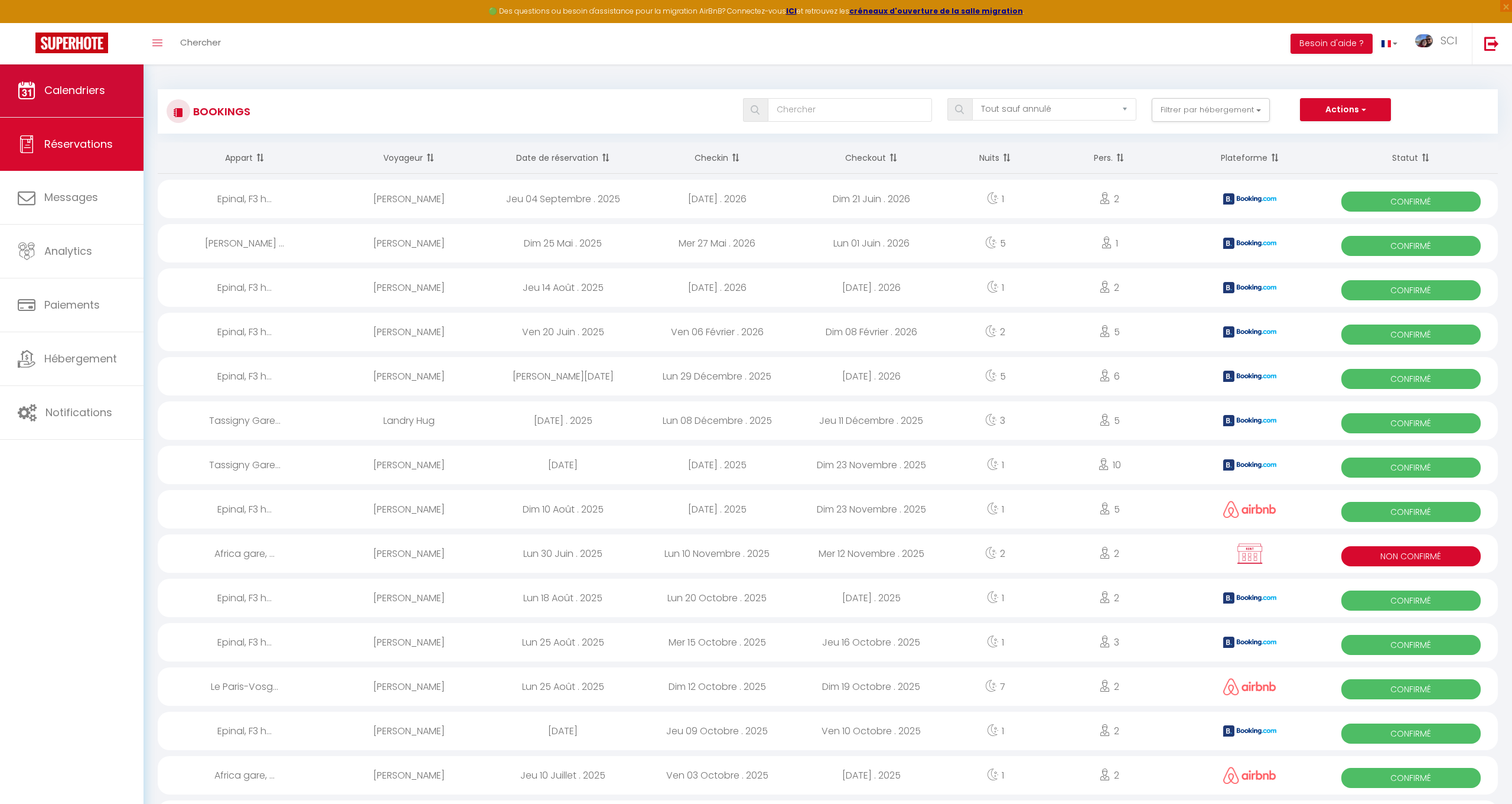
click at [113, 91] on link "Calendriers" at bounding box center [71, 90] width 144 height 53
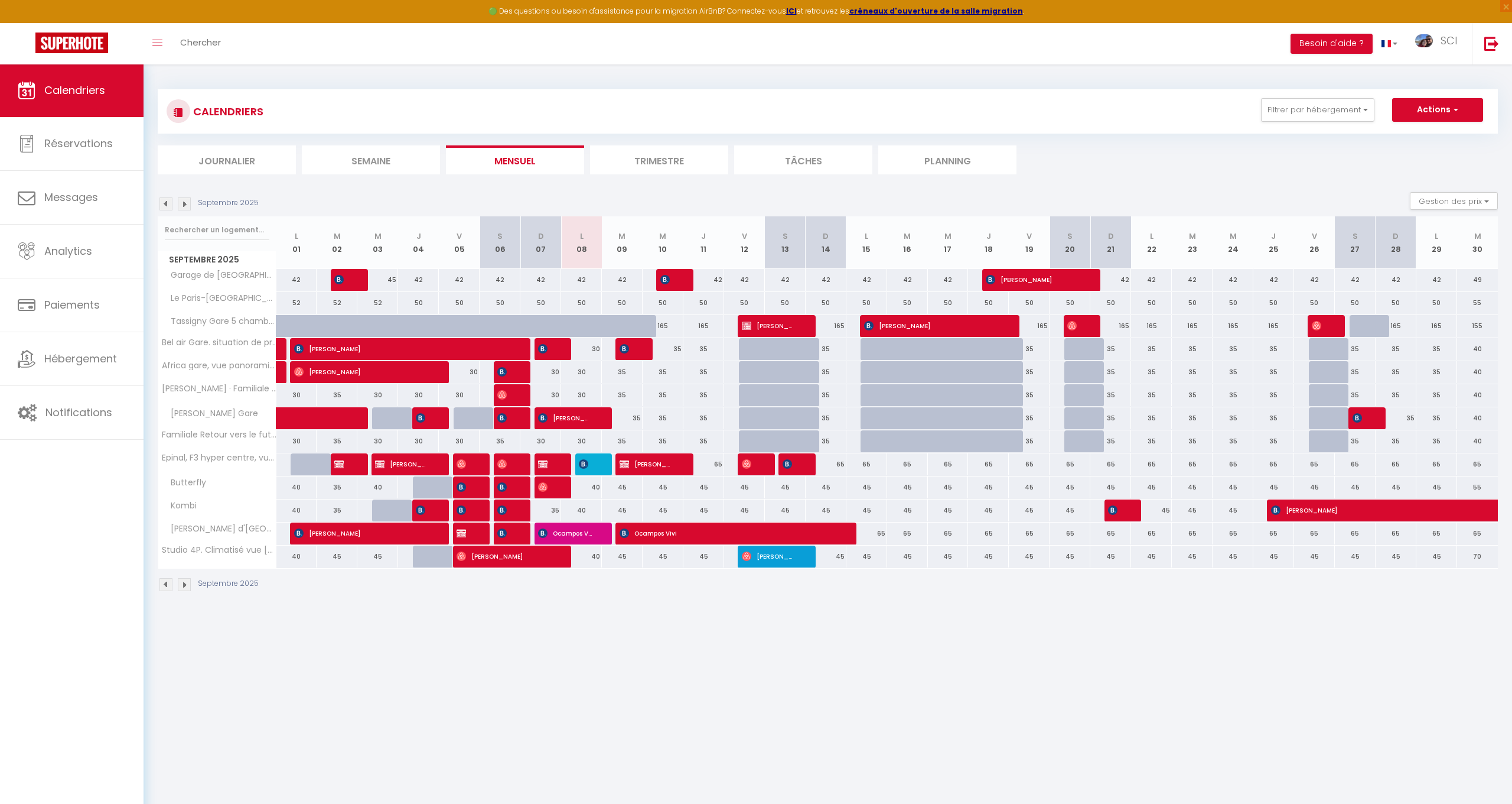
click at [667, 558] on div "45" at bounding box center [662, 555] width 40 height 22
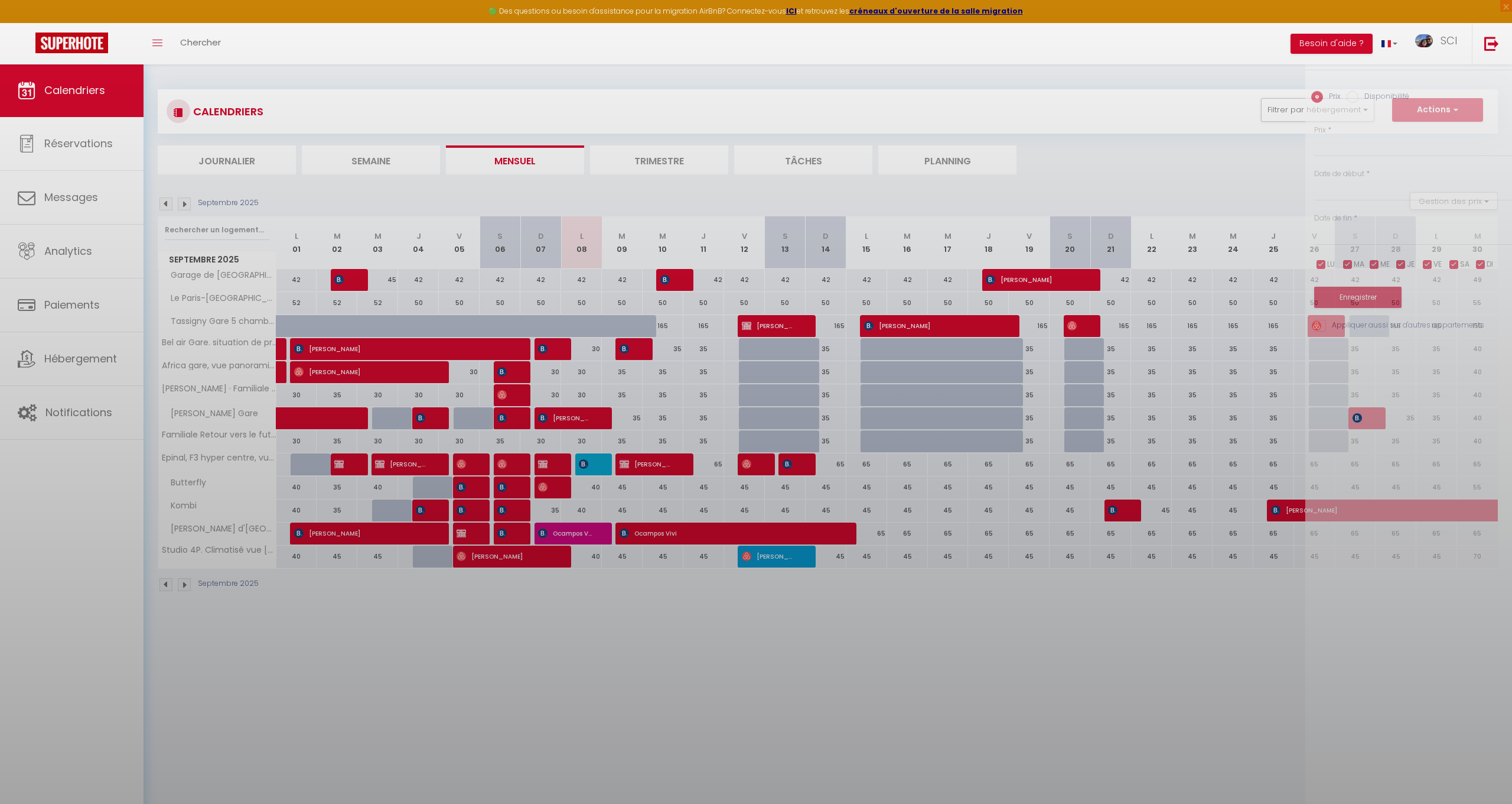
type input "45"
type input "Mer 10 Septembre 2025"
type input "Jeu 11 Septembre 2025"
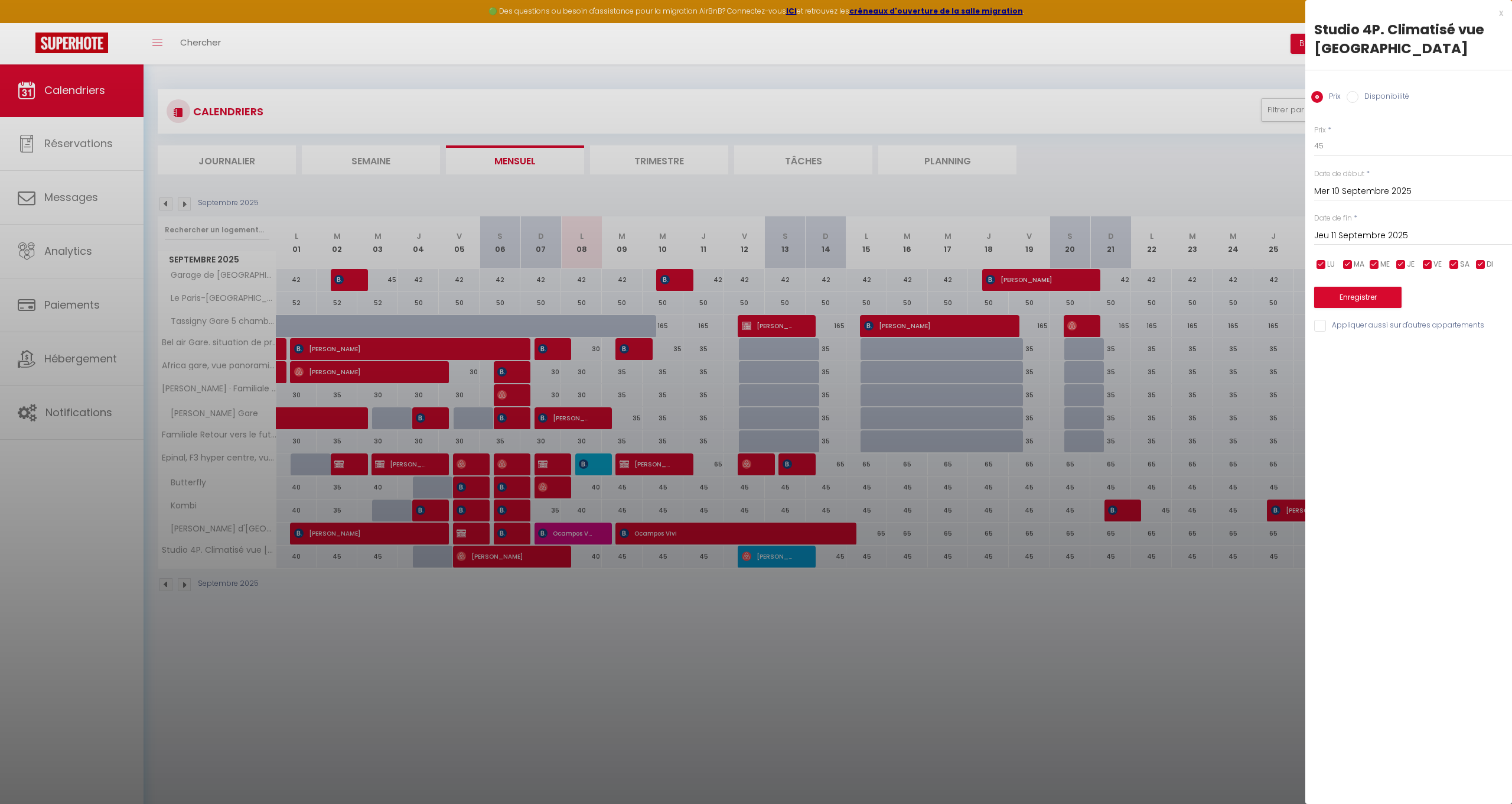
click at [1097, 49] on div at bounding box center [756, 402] width 1512 height 804
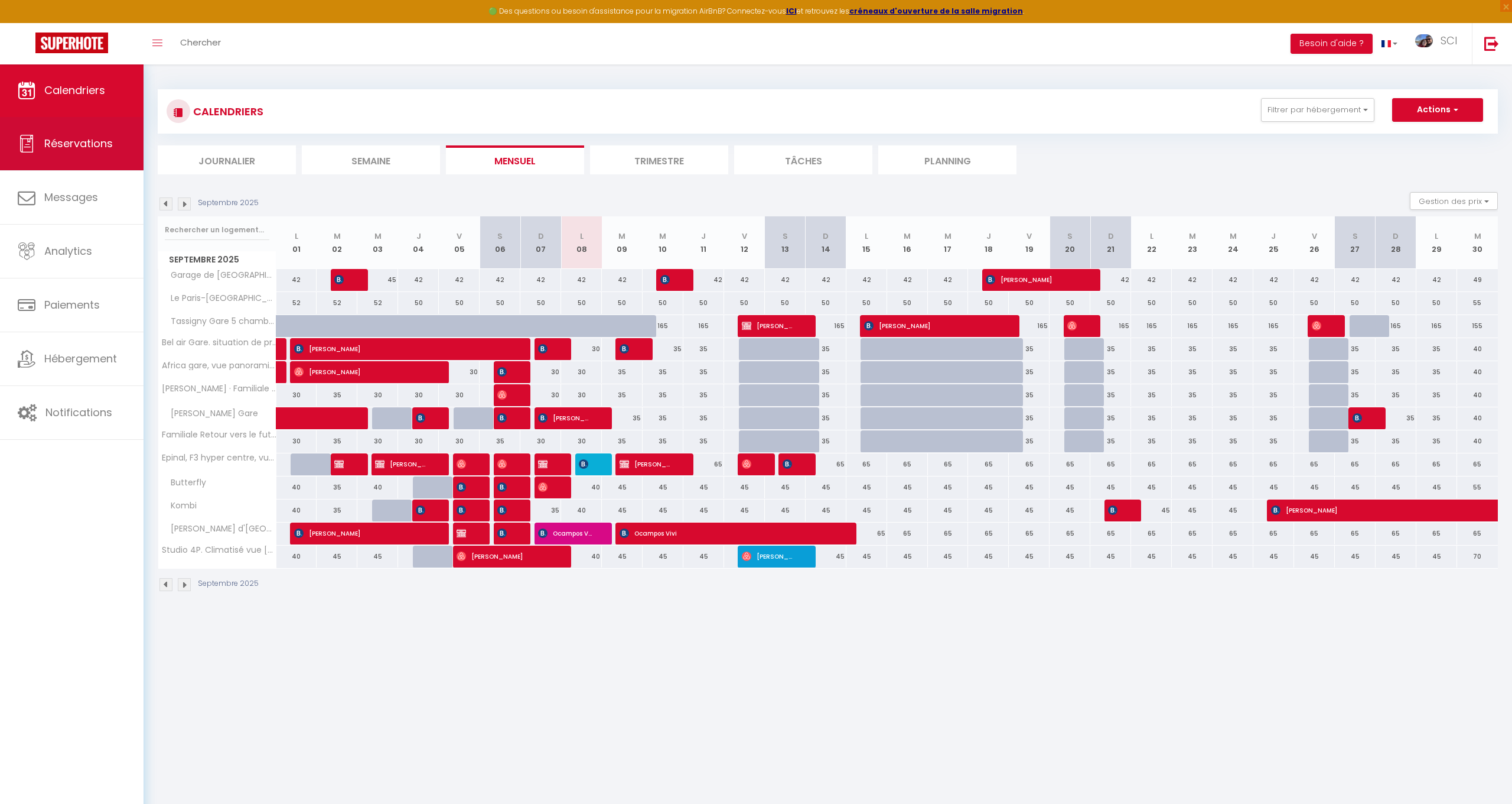
click at [83, 147] on span "Réservations" at bounding box center [78, 144] width 68 height 15
select select "not_cancelled"
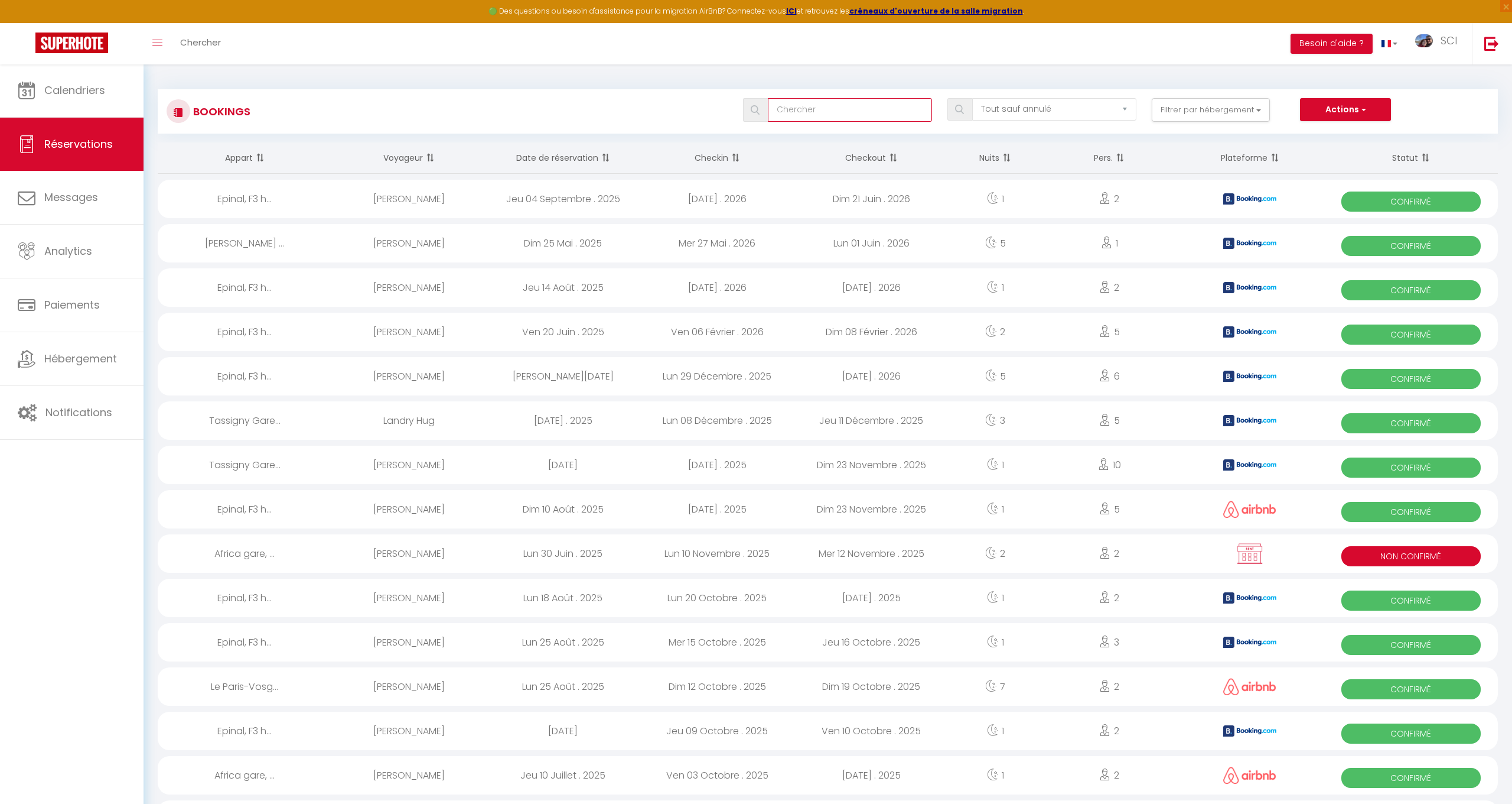
click at [836, 106] on input "text" at bounding box center [850, 110] width 164 height 23
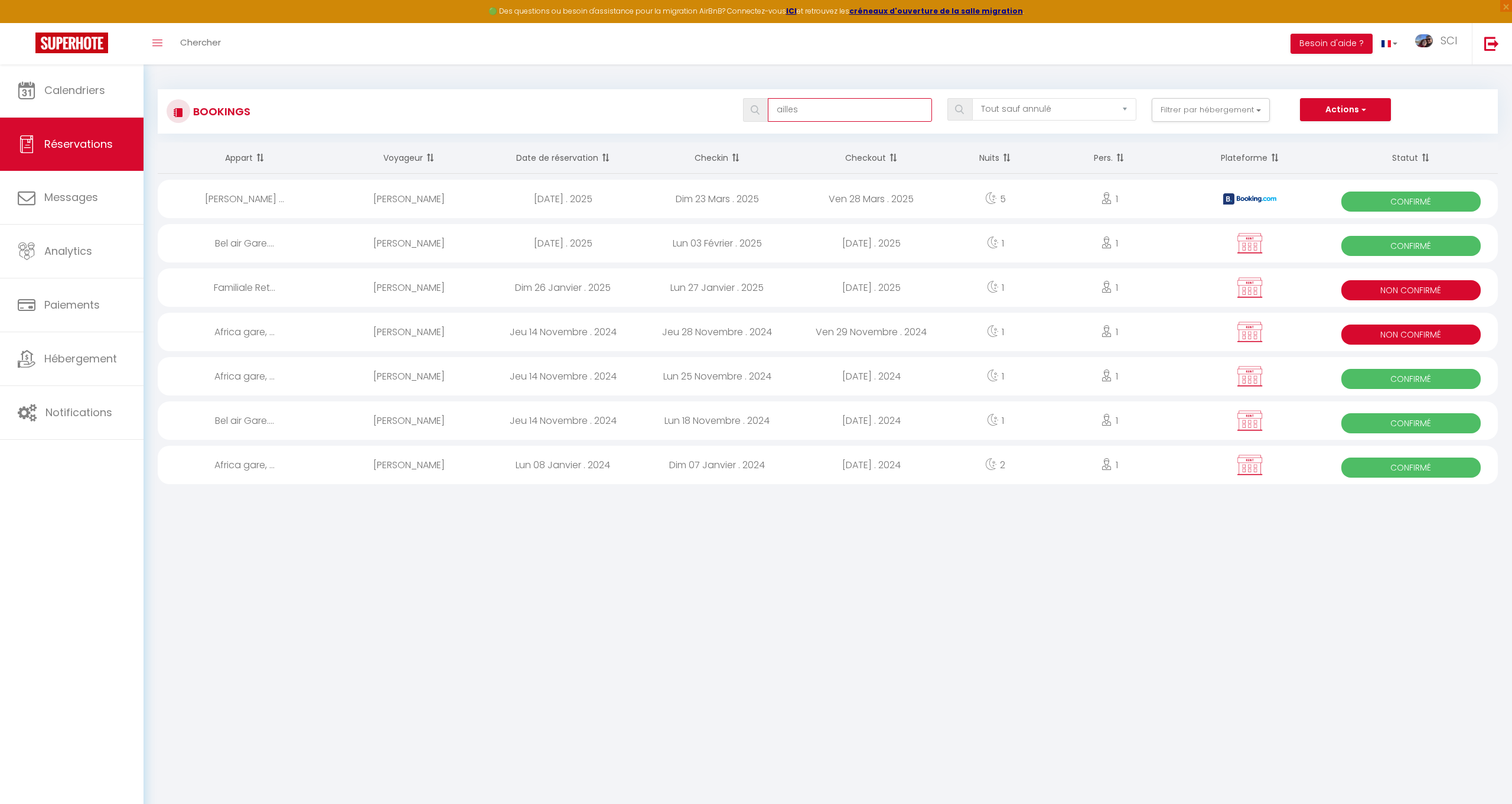
drag, startPoint x: 804, startPoint y: 108, endPoint x: 729, endPoint y: 111, distance: 75.1
click at [729, 111] on div "ailles Tous les statuts Annulé Confirmé Non Confirmé Tout sauf annulé No Show R…" at bounding box center [883, 110] width 1226 height 23
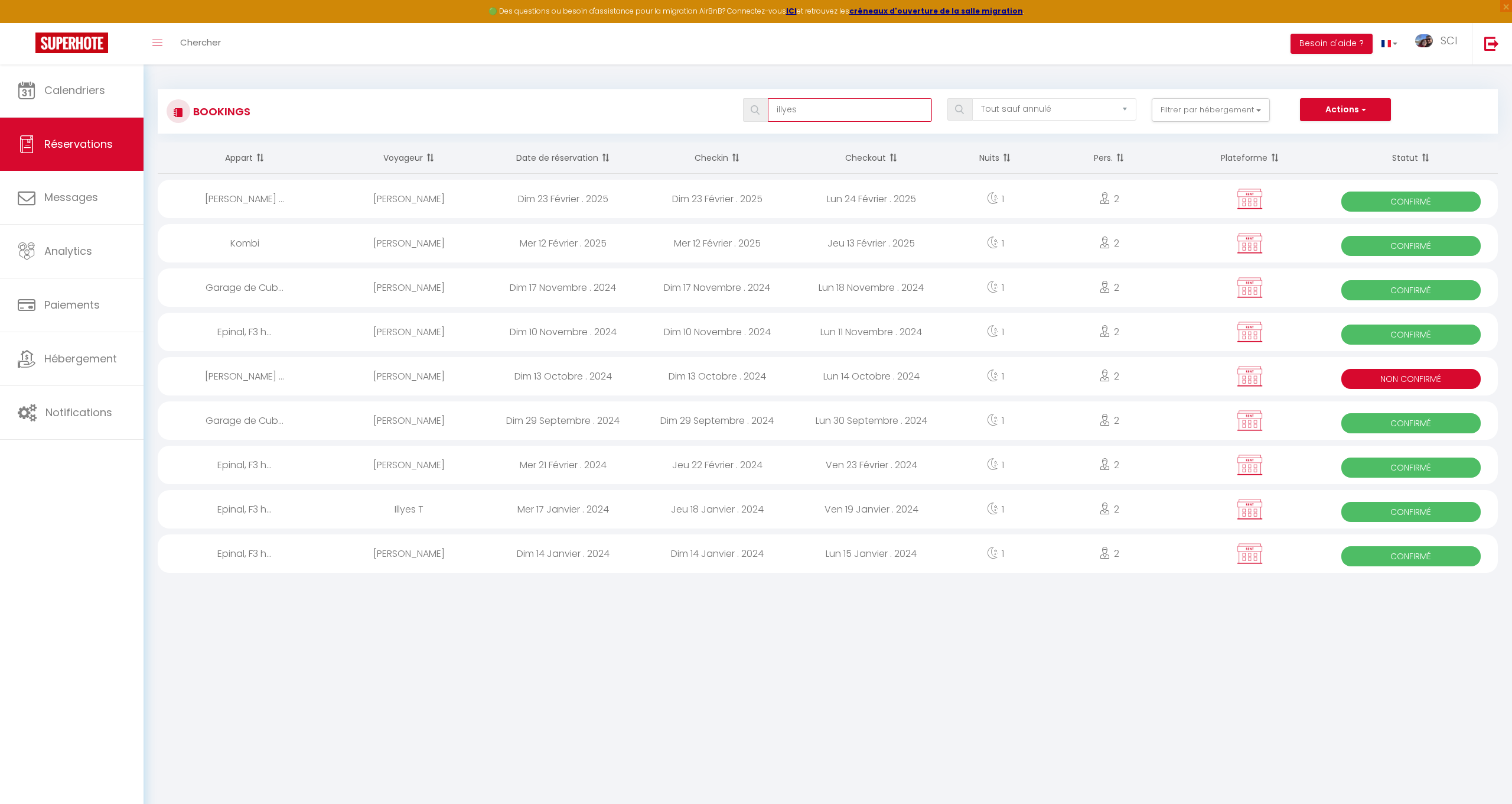
type input "ailles"
select select
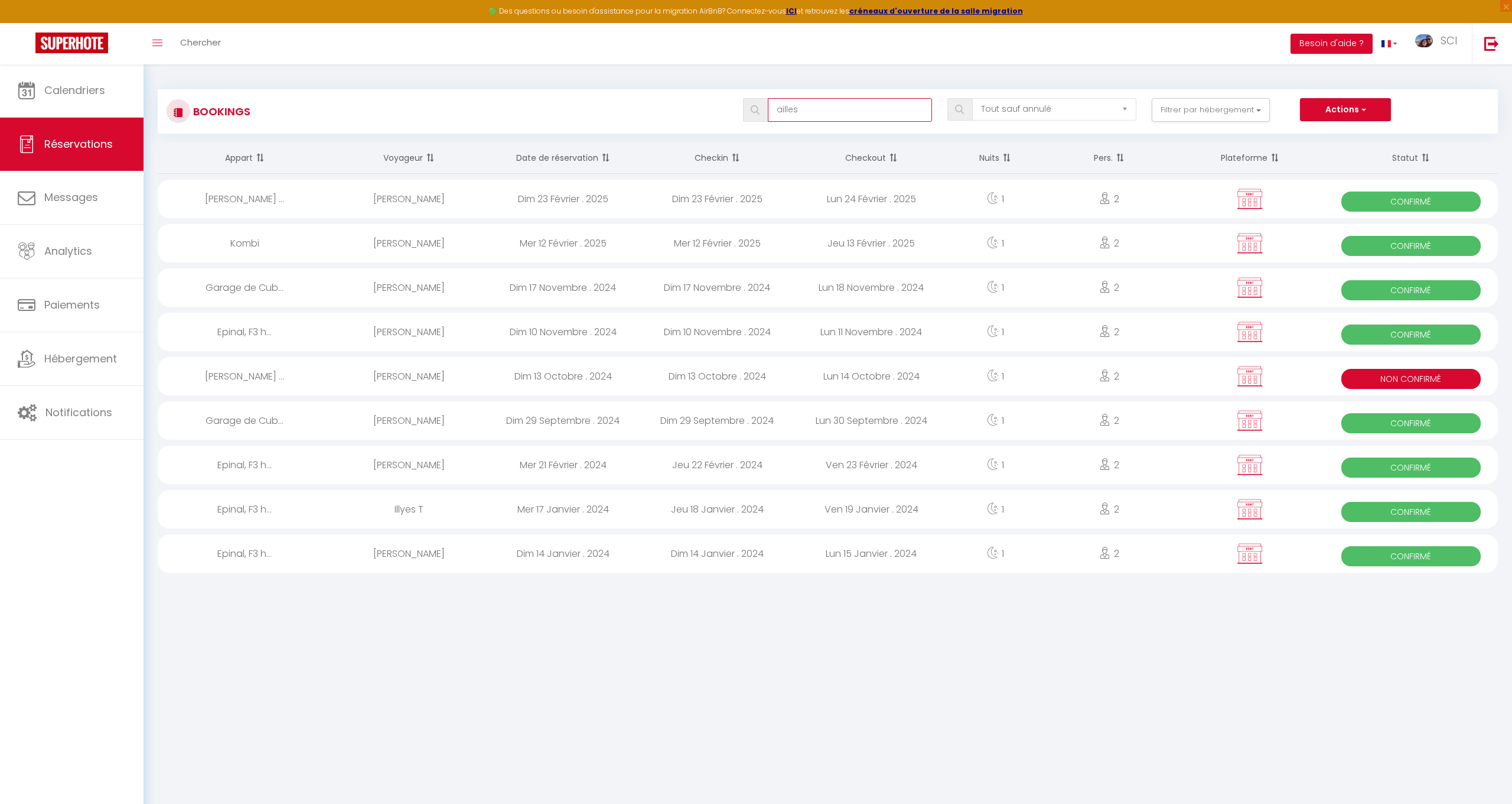
select select
click at [1418, 510] on span "Confirmé" at bounding box center [1411, 511] width 140 height 20
select select "OK"
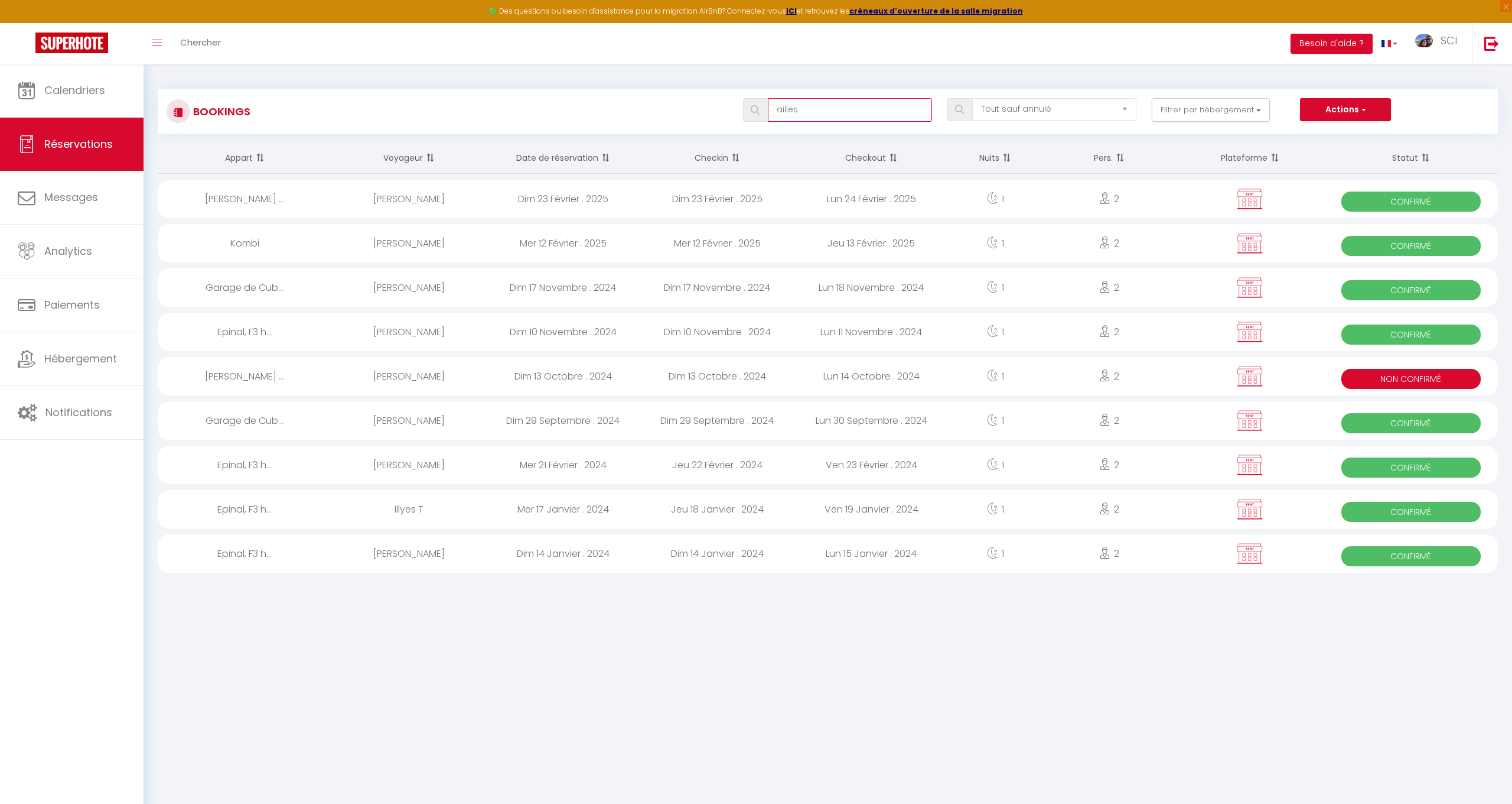
select select "KO"
select select "0"
select select "1"
select select
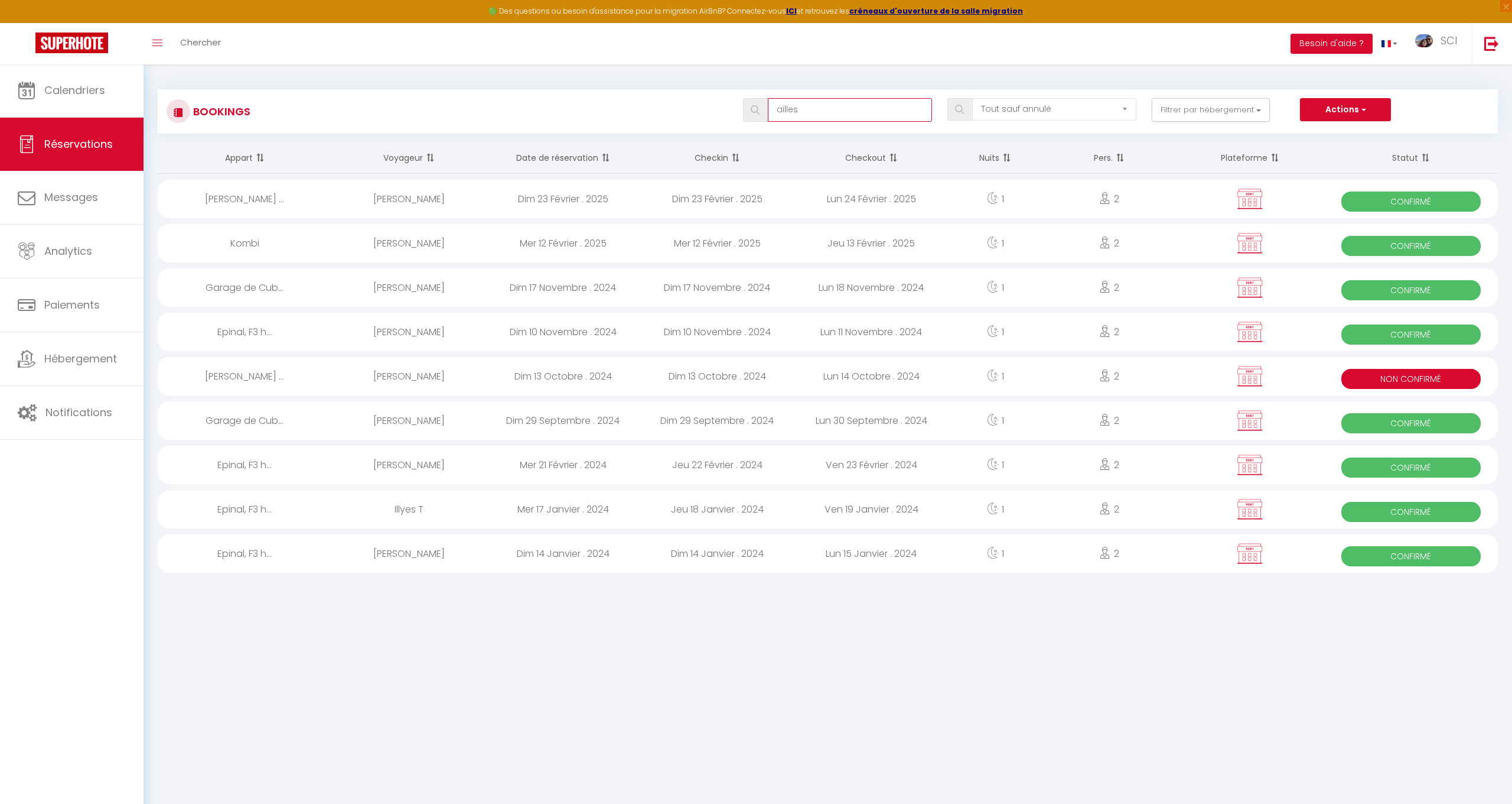
select select
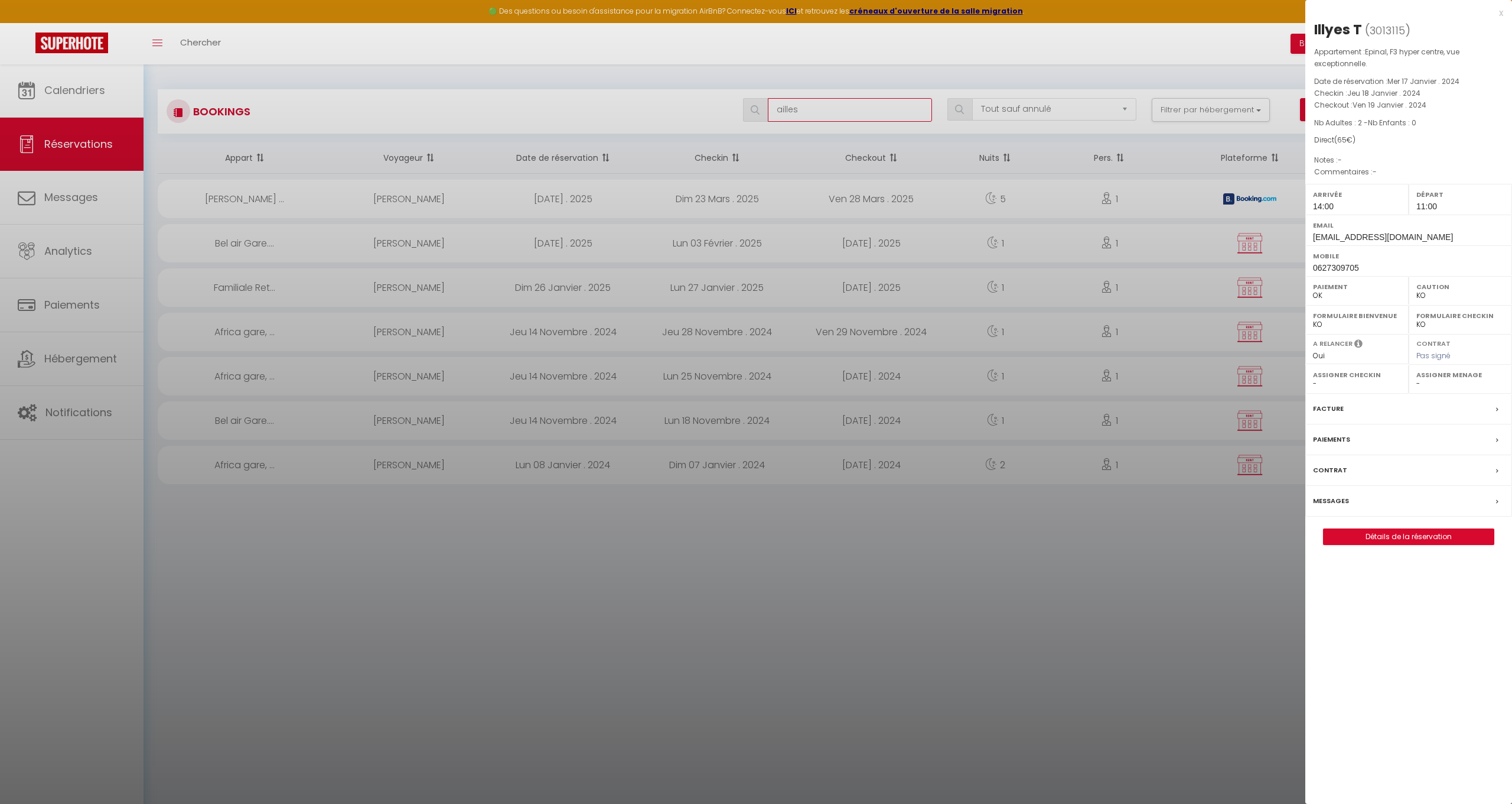
type input "ailles"
click at [1398, 534] on link "Détails de la réservation" at bounding box center [1408, 537] width 170 height 15
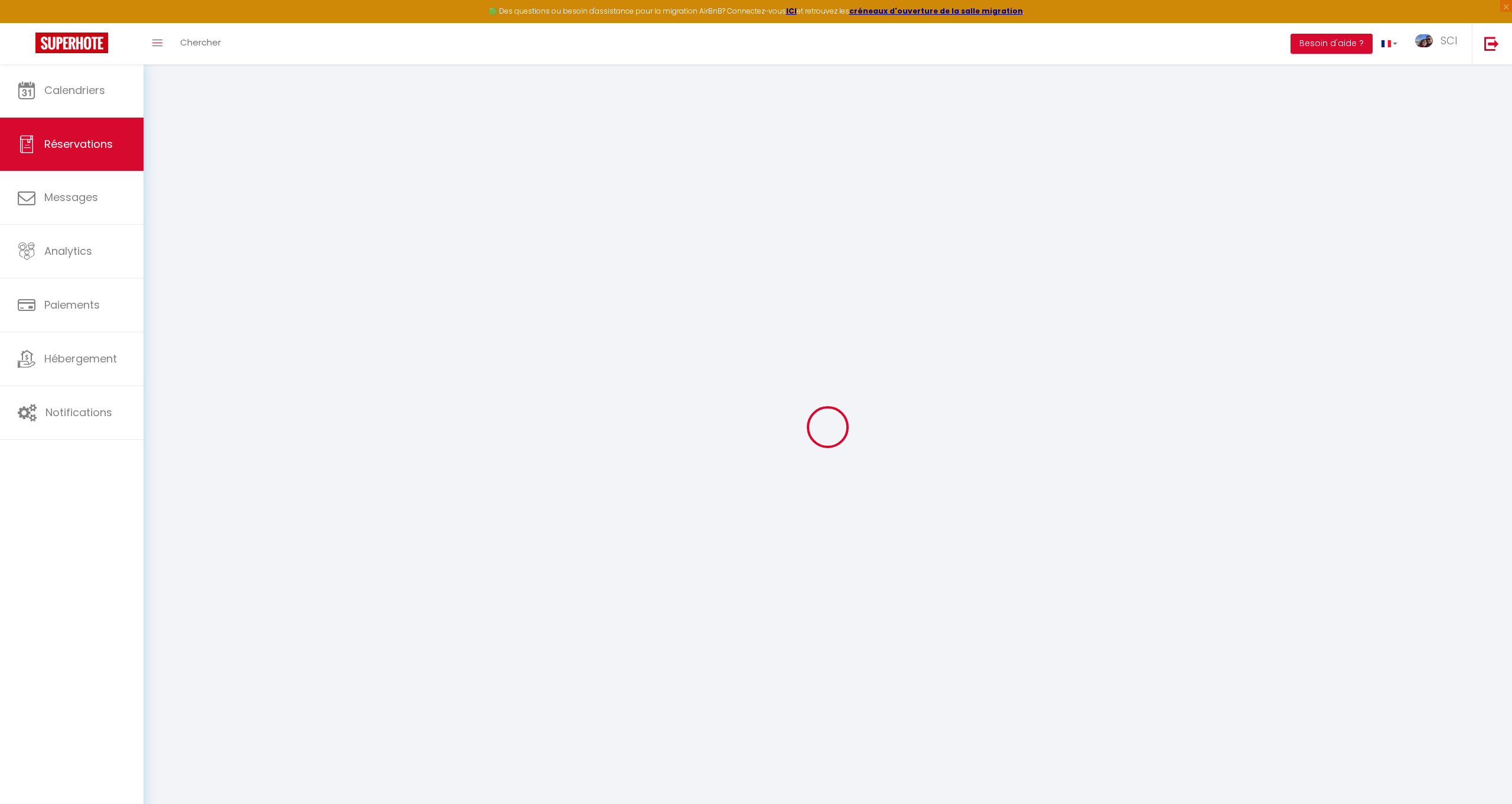
select select
select select "14"
checkbox input "false"
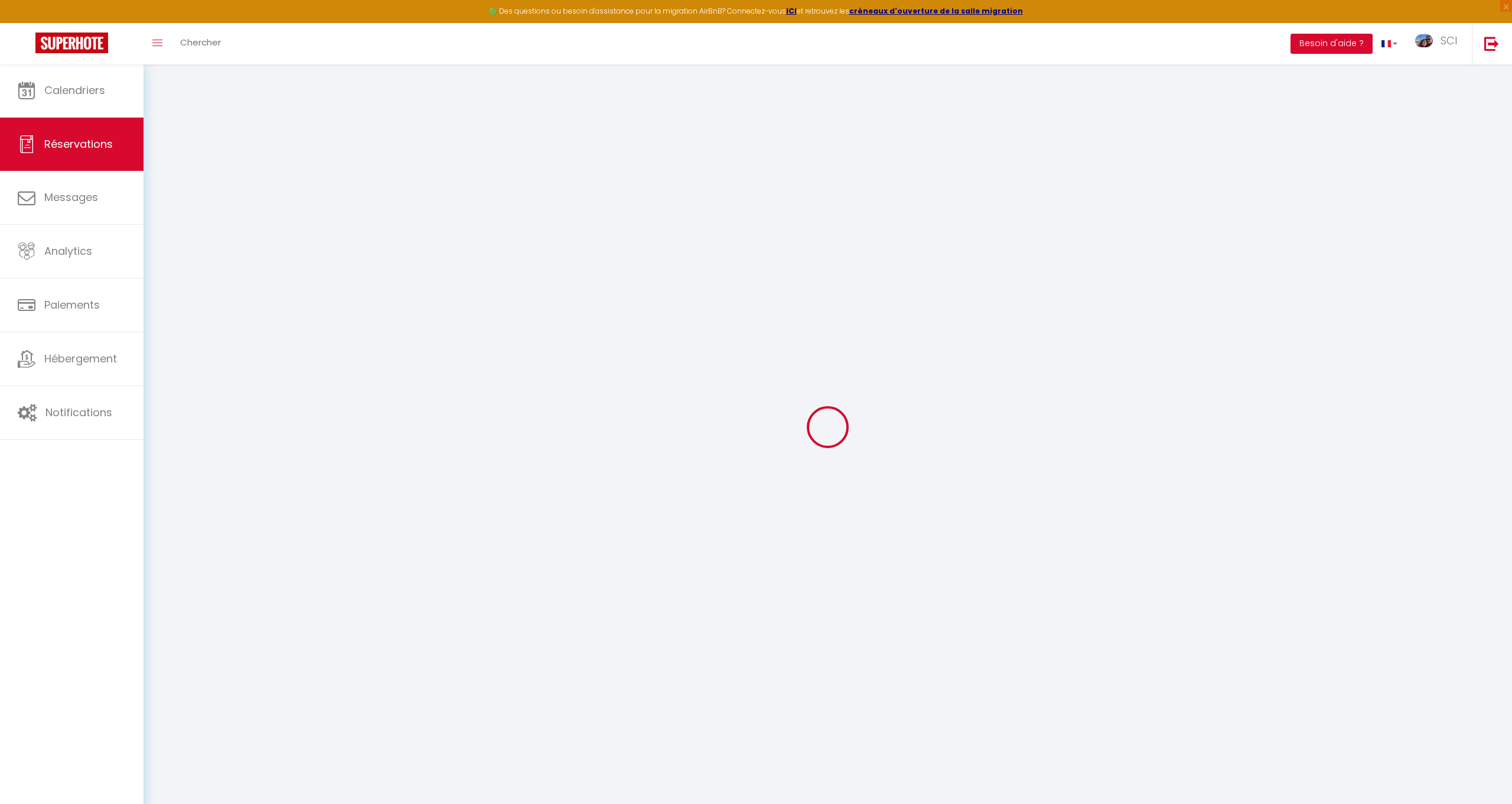
select select
checkbox input "false"
select select
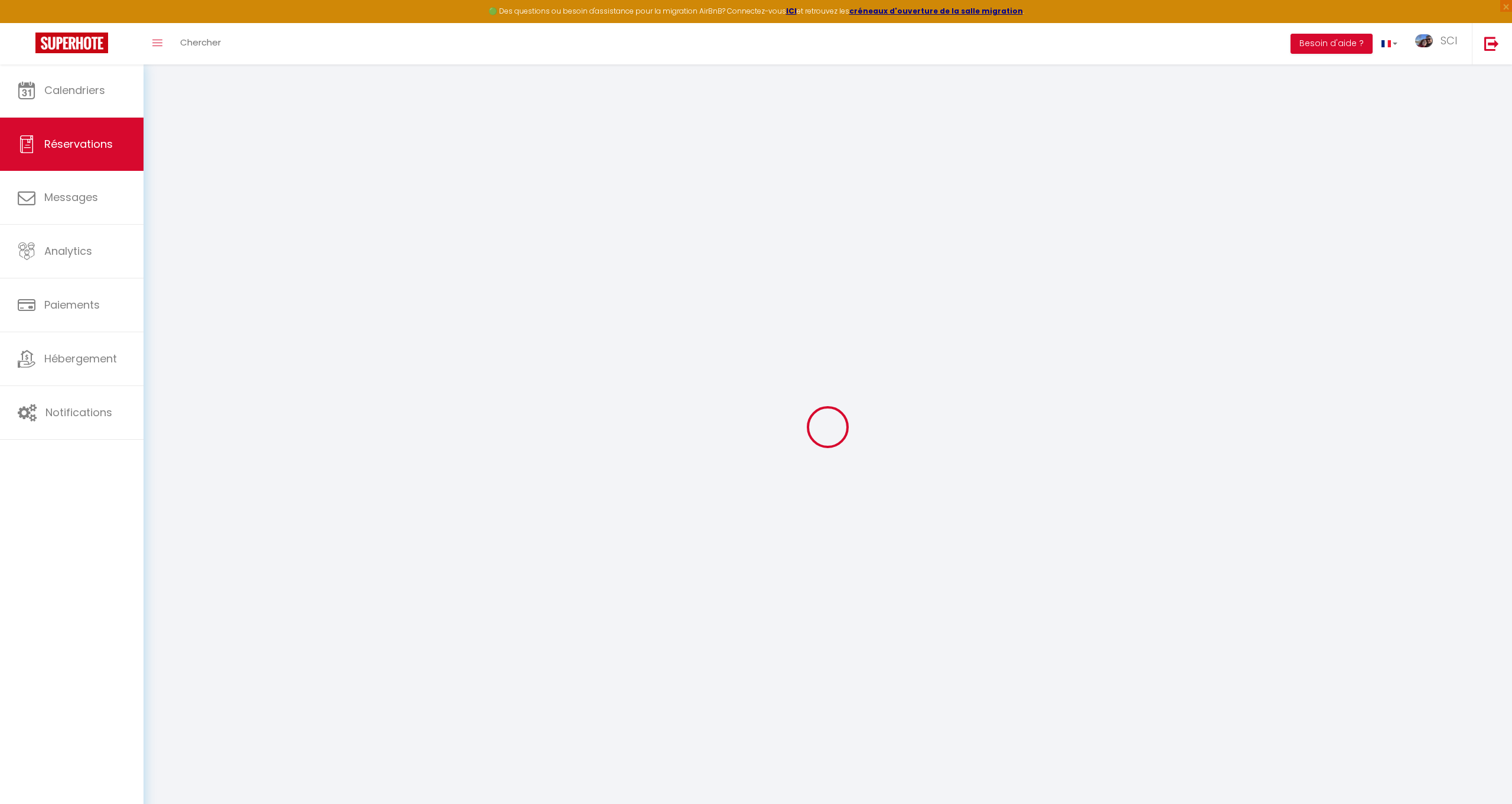
select select
checkbox input "false"
select select
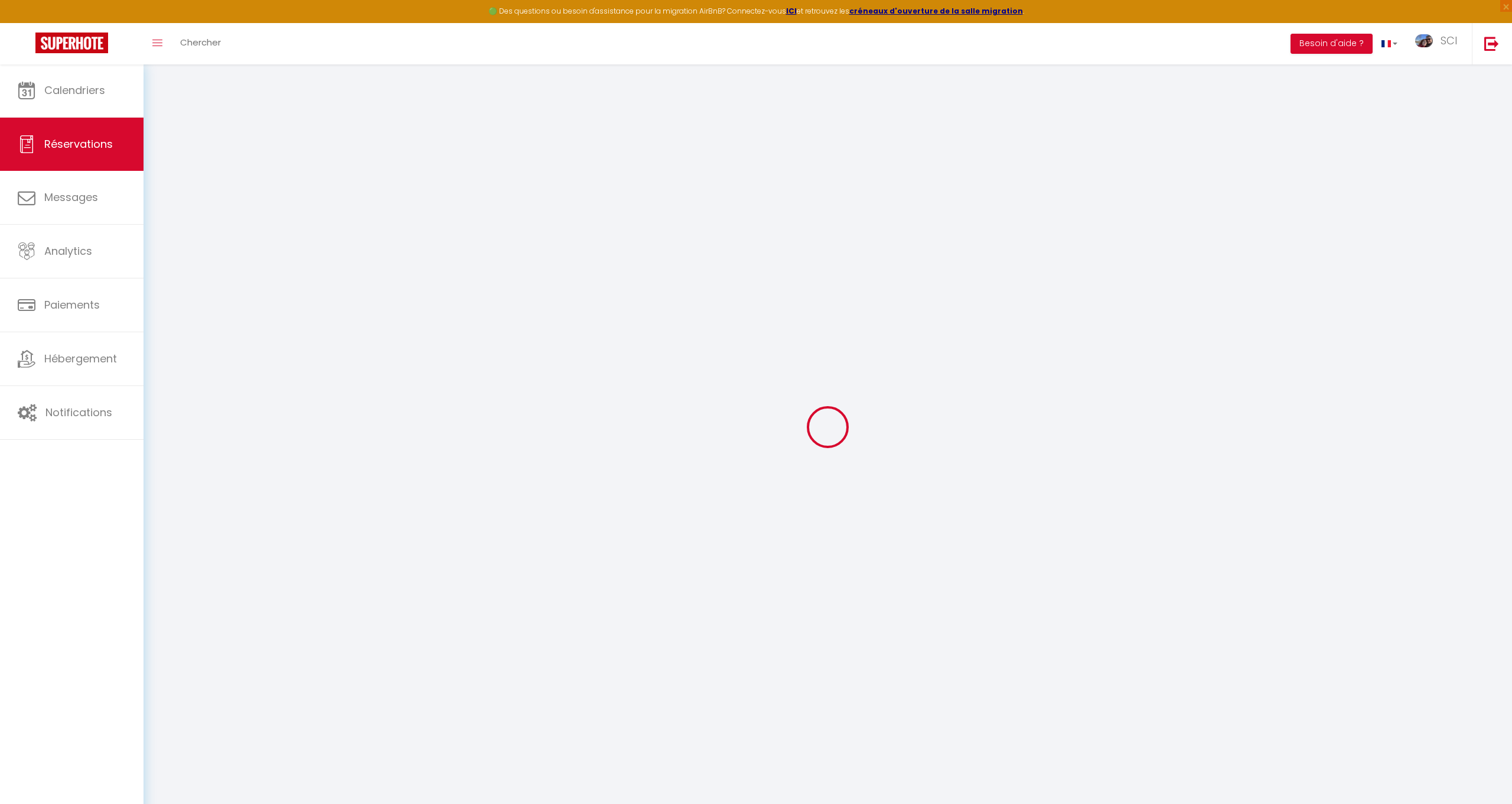
select select
checkbox input "false"
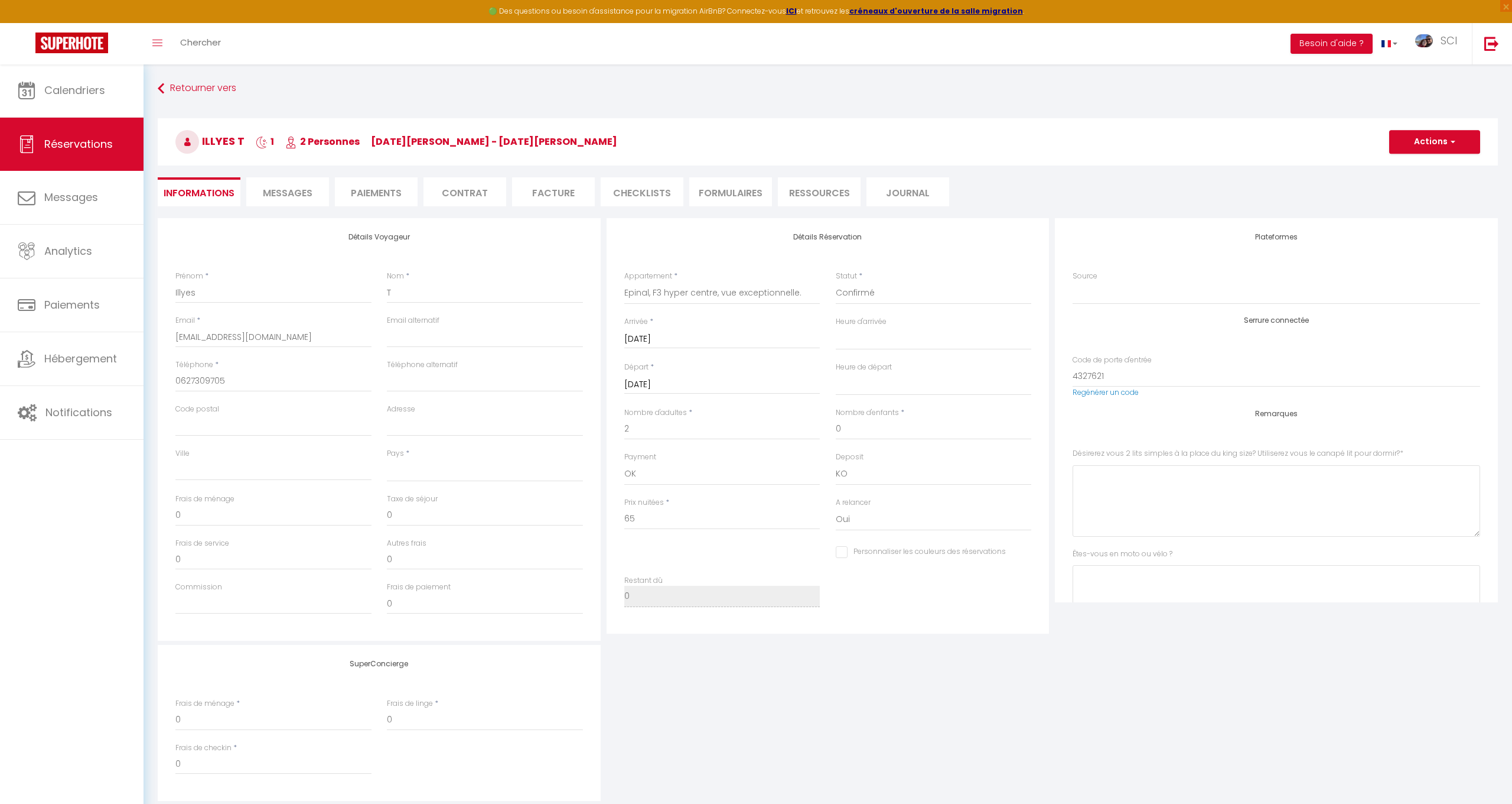
select select
checkbox input "false"
select select
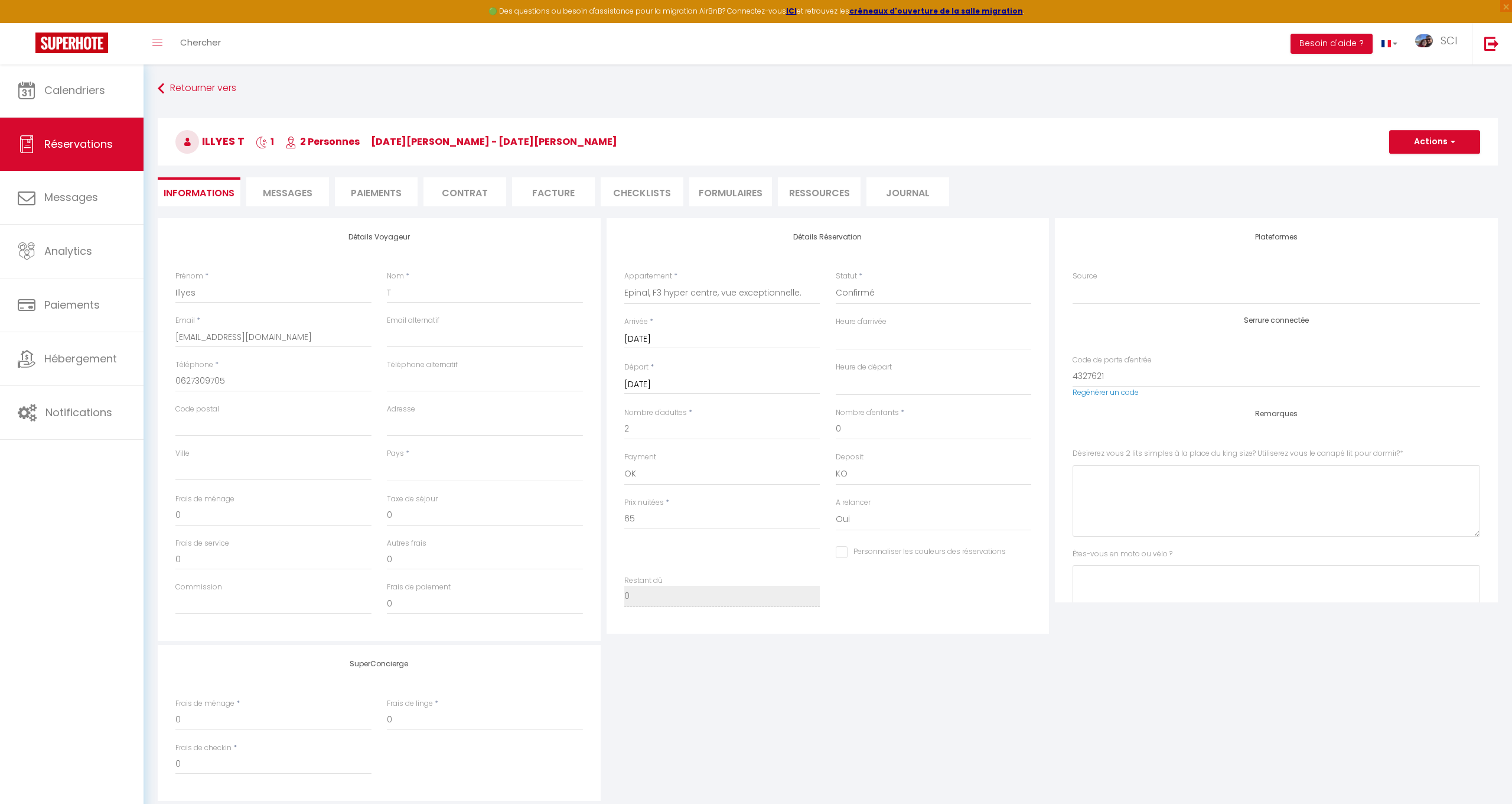
checkbox input "false"
select select "14:00"
select select "11:00"
click at [1414, 143] on button "Actions" at bounding box center [1434, 142] width 91 height 23
click at [1403, 187] on link "Dupliquer" at bounding box center [1423, 183] width 94 height 15
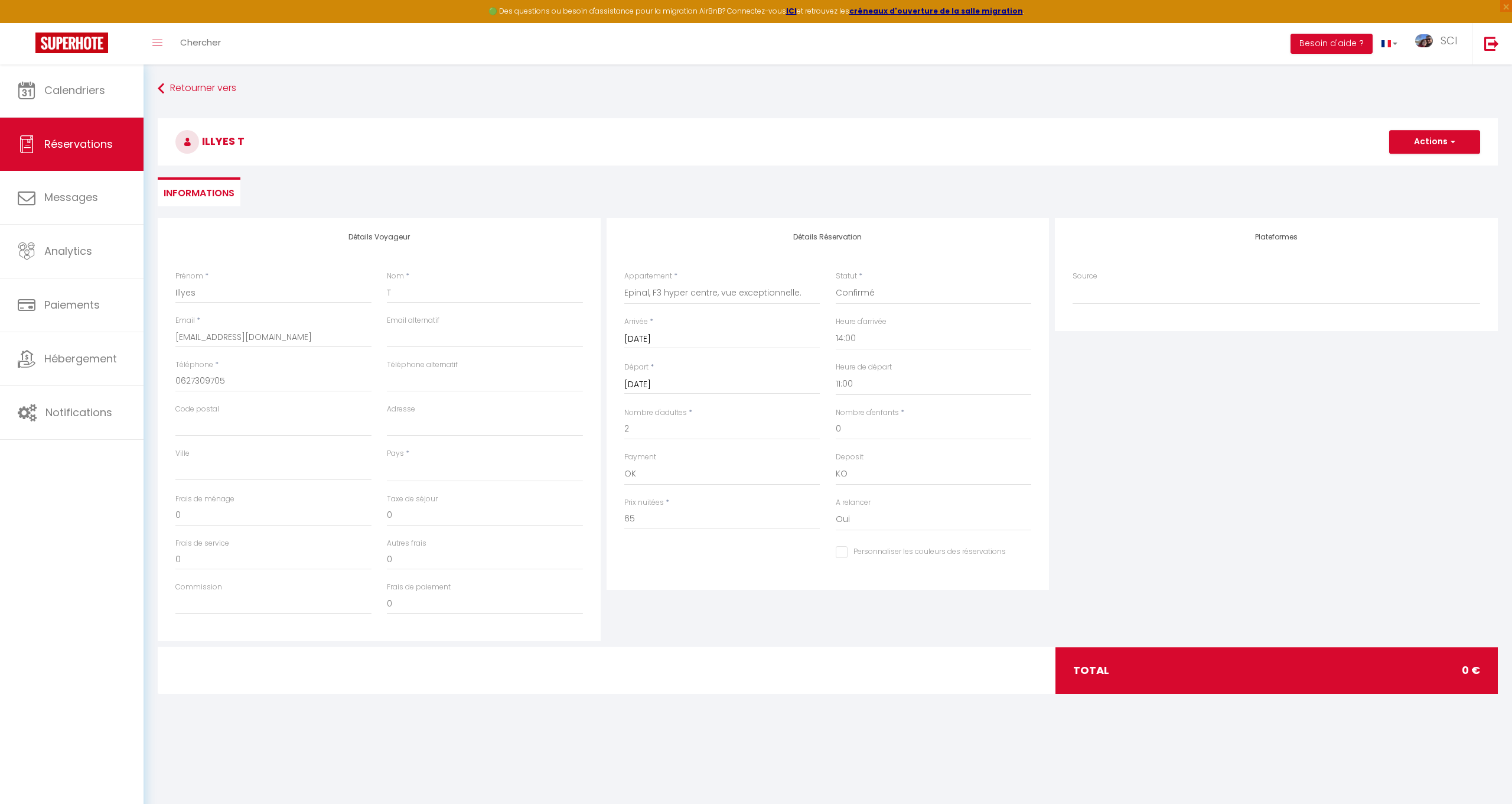
select select
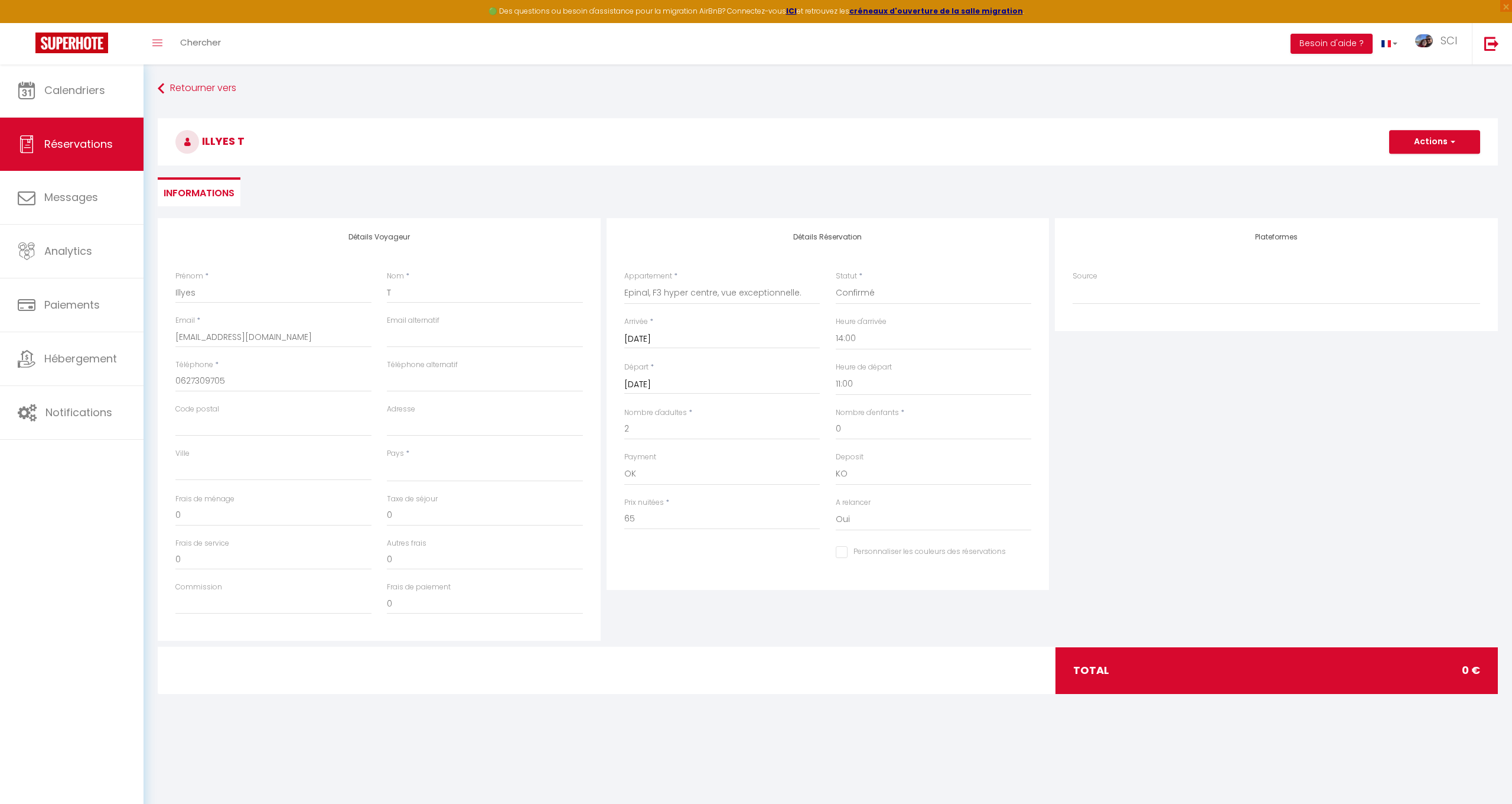
checkbox input "false"
select select "41113"
select select
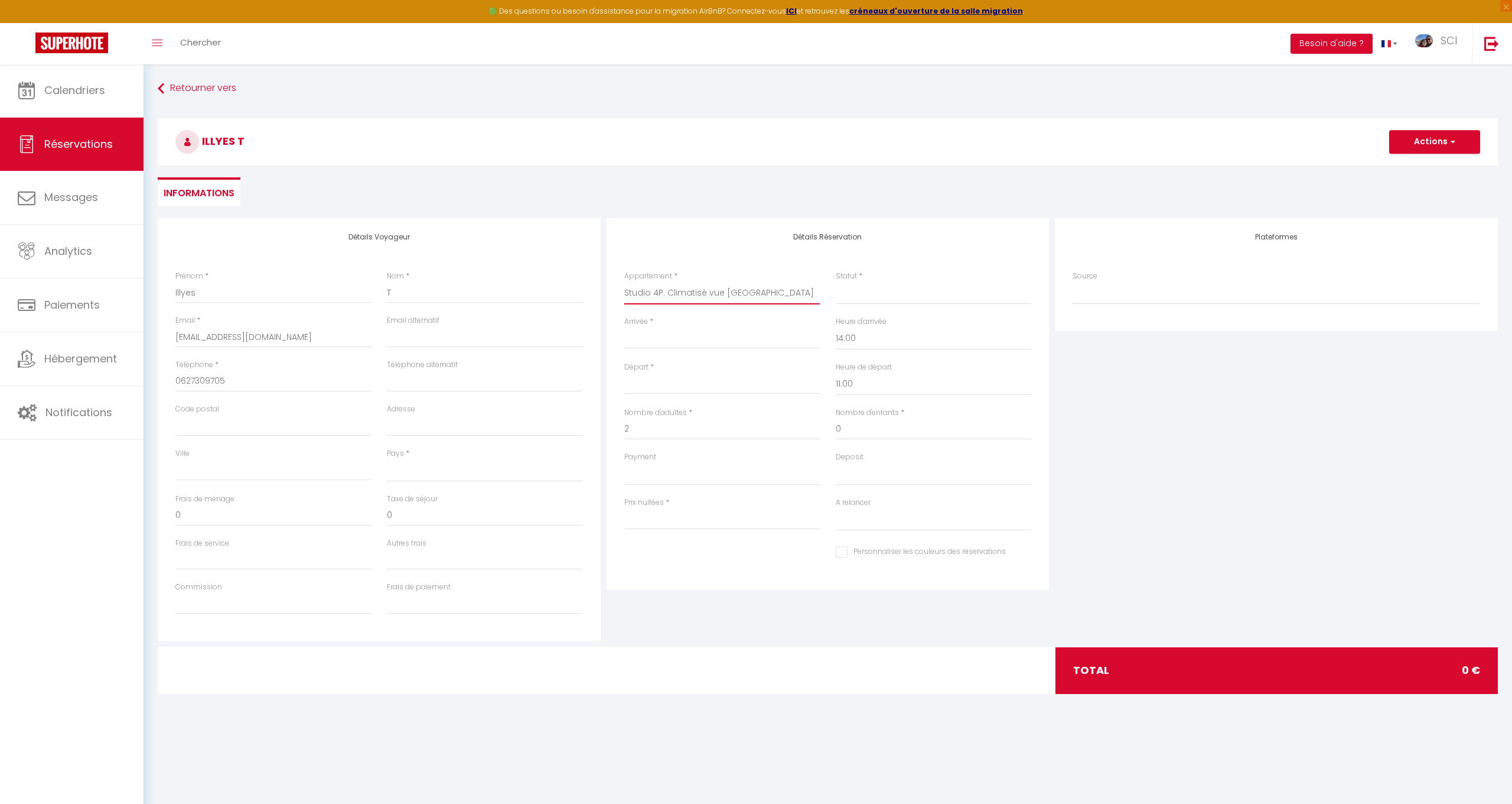
select select
type input "0"
select select
checkbox input "false"
select select
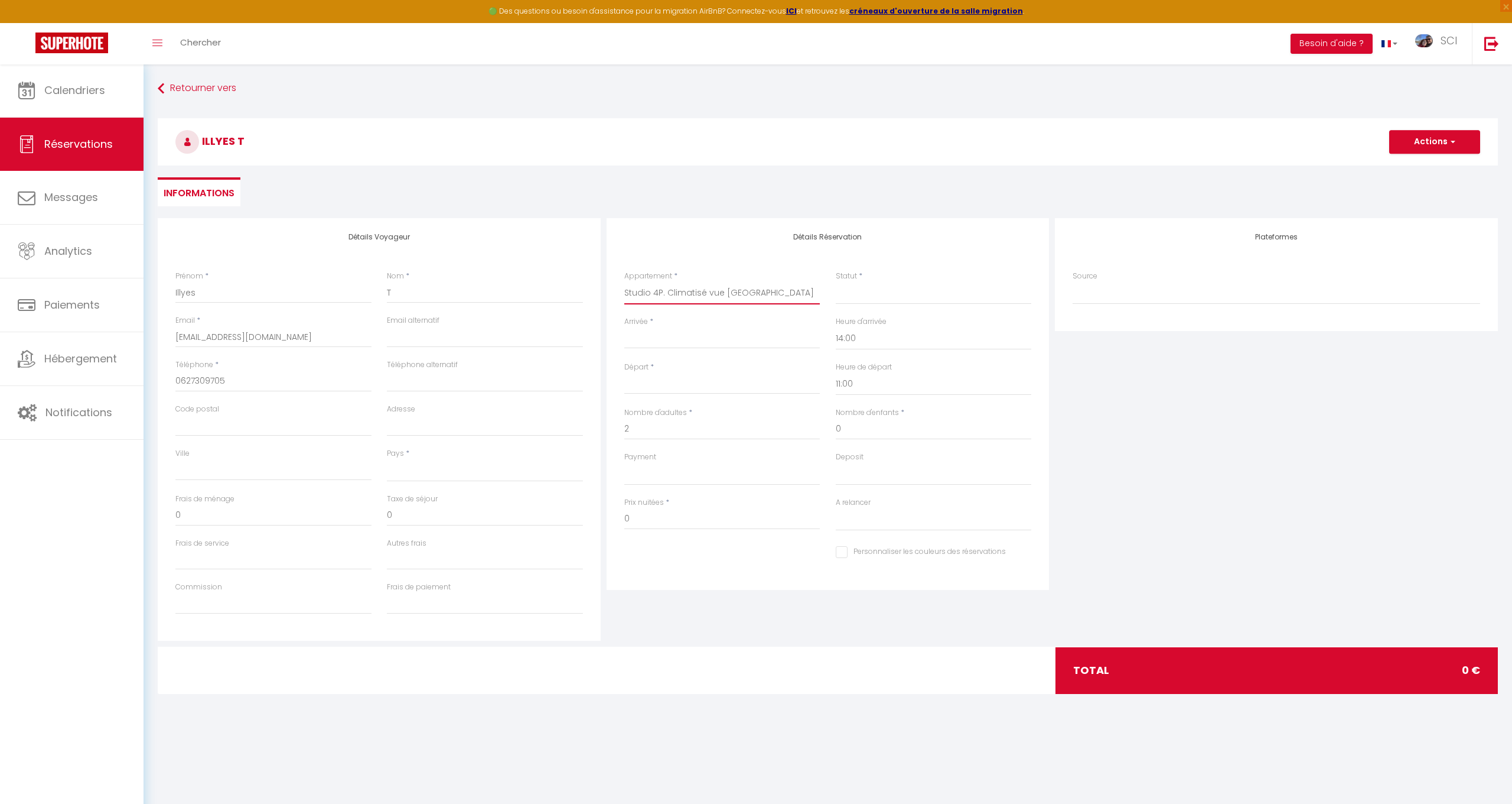
select select
checkbox input "false"
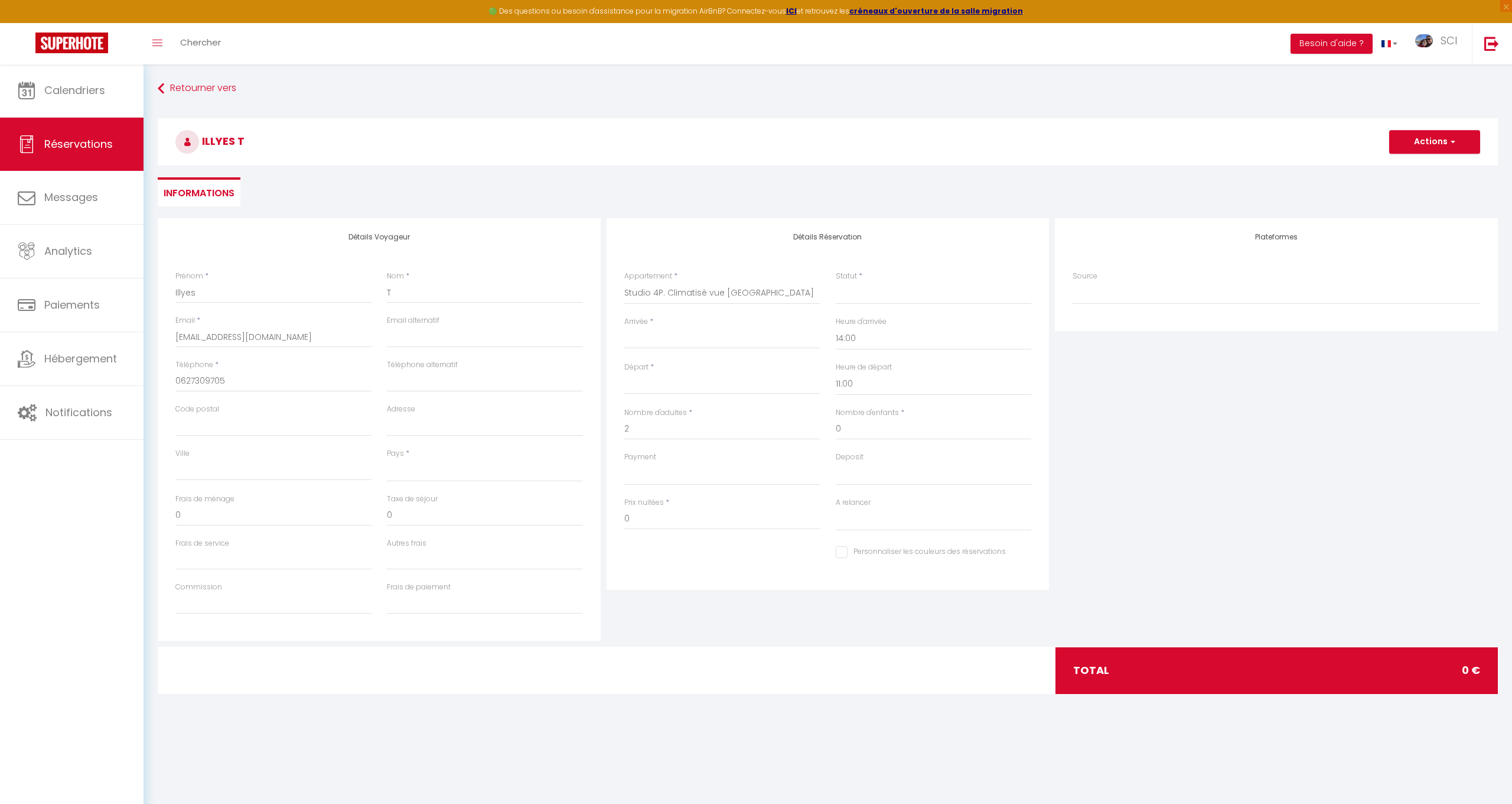
click at [687, 331] on input "Arrivée" at bounding box center [722, 339] width 196 height 15
click at [691, 434] on span "9" at bounding box center [688, 430] width 25 height 23
select select
type input "10"
select select
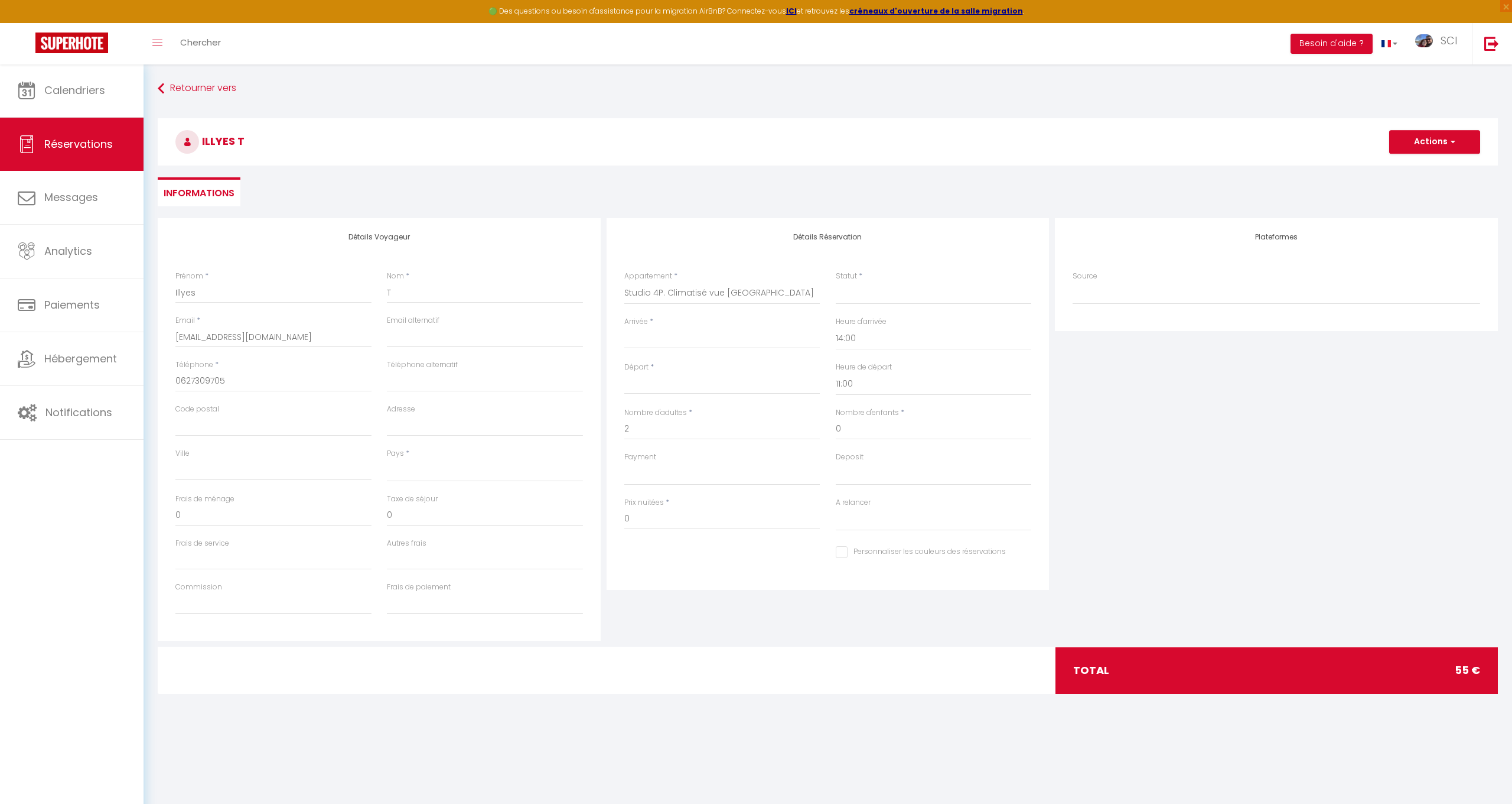
type input "[DATE]"
type input "Mer 10 Septembre 2025"
select select
type input "45"
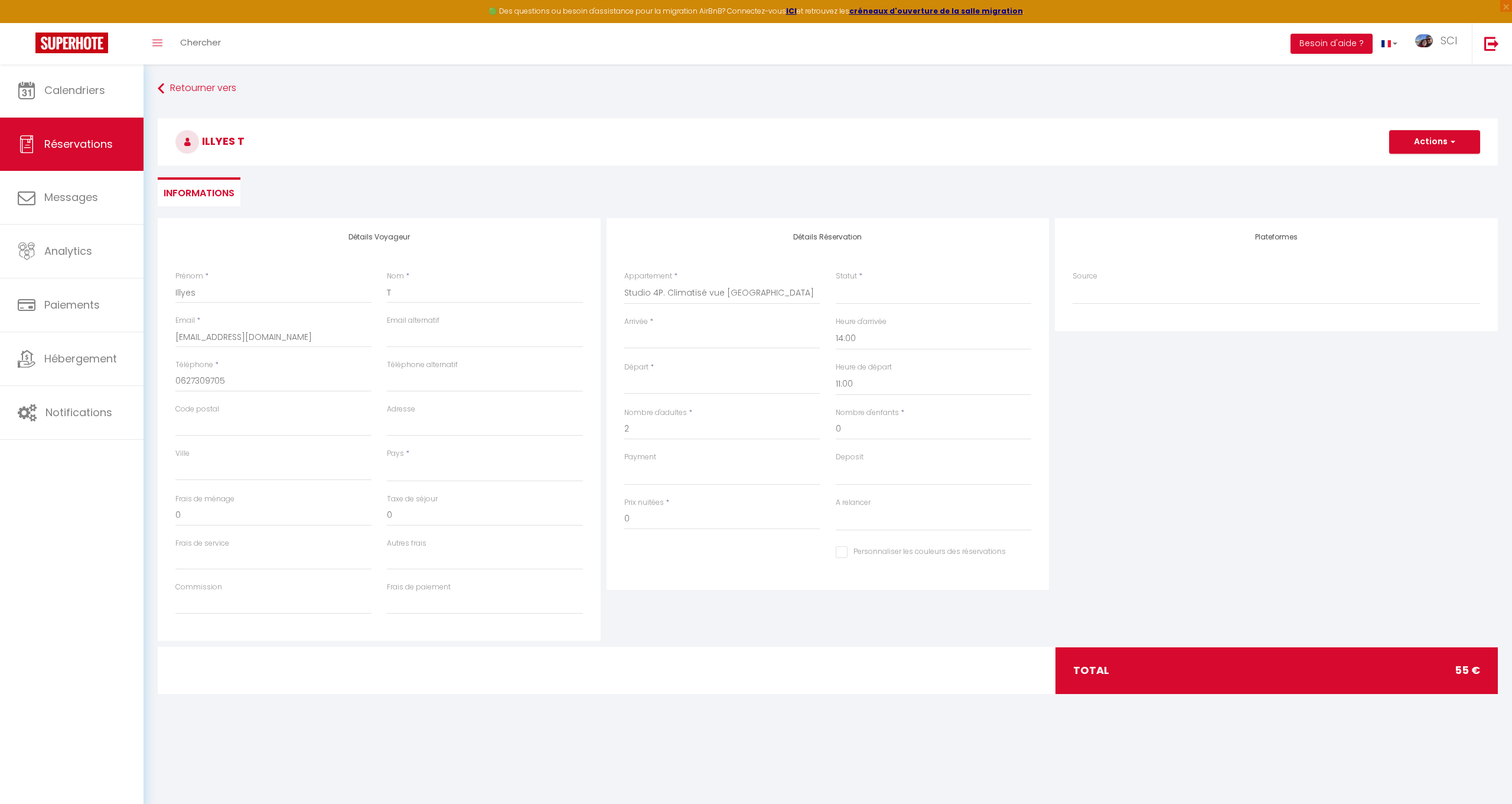
select select
checkbox input "false"
select select "10"
select select
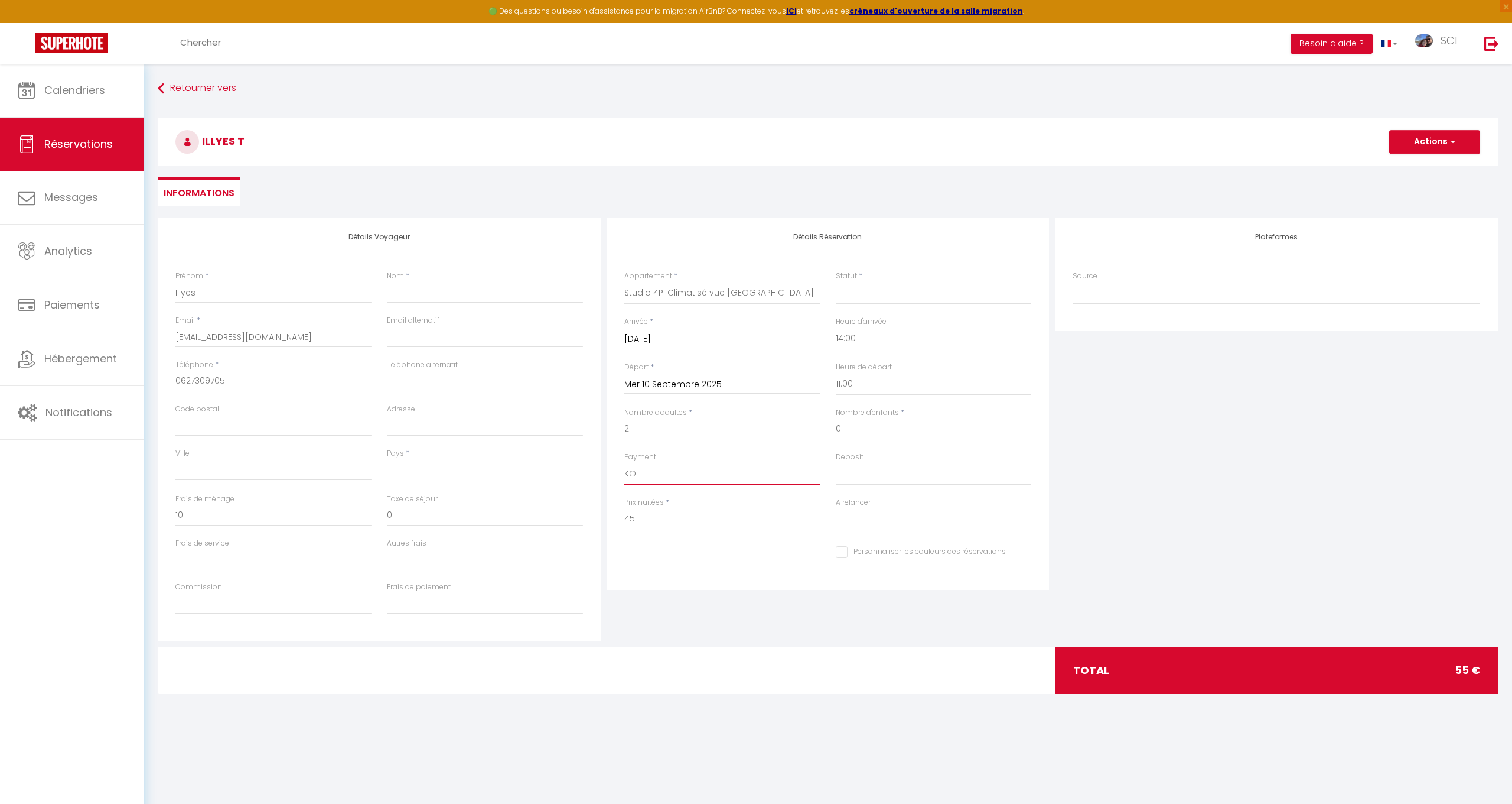
select select
checkbox input "false"
click at [650, 513] on input "45" at bounding box center [722, 519] width 196 height 22
type input "4"
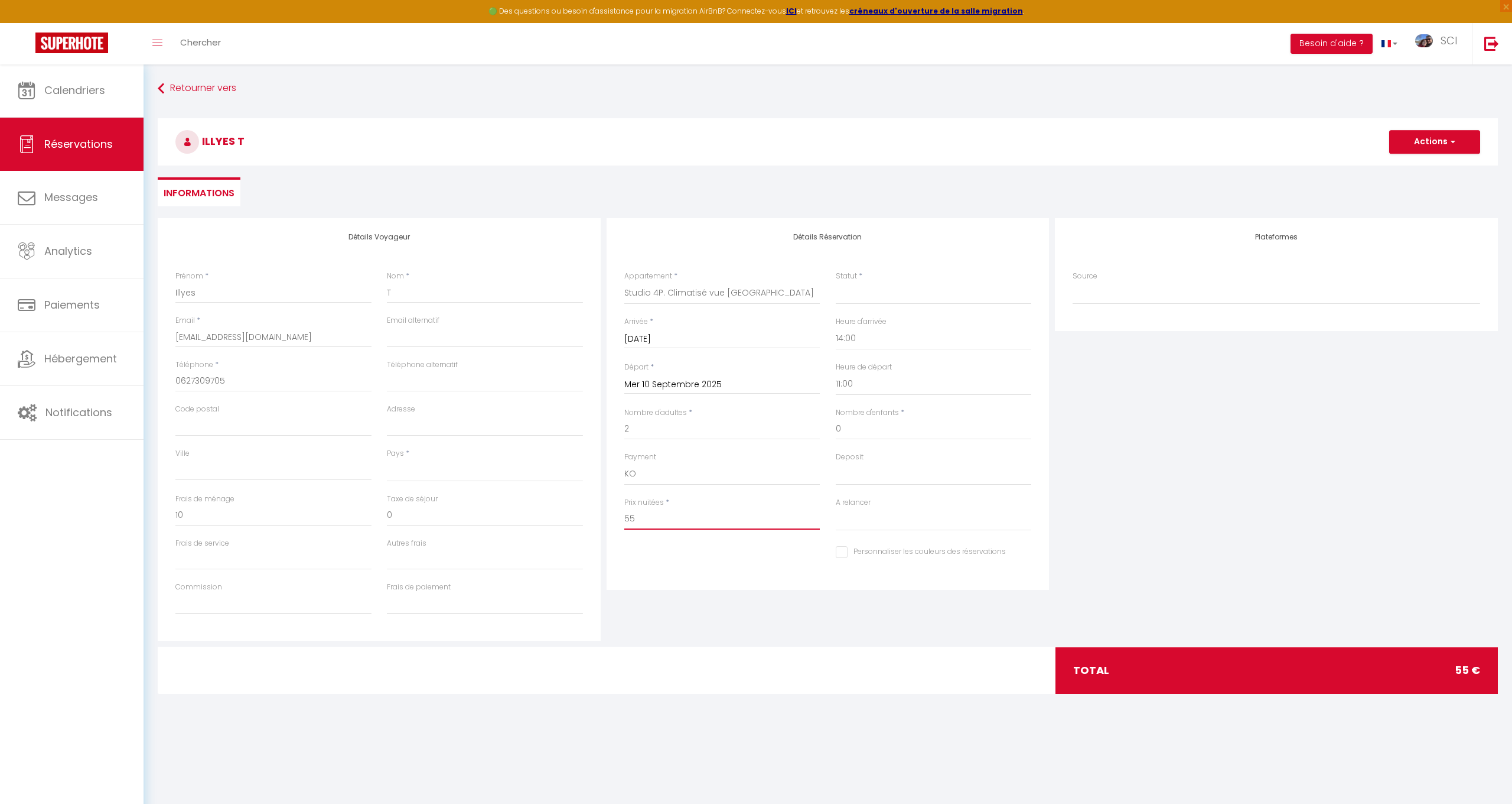
type input "55"
select select
type input "0"
select select
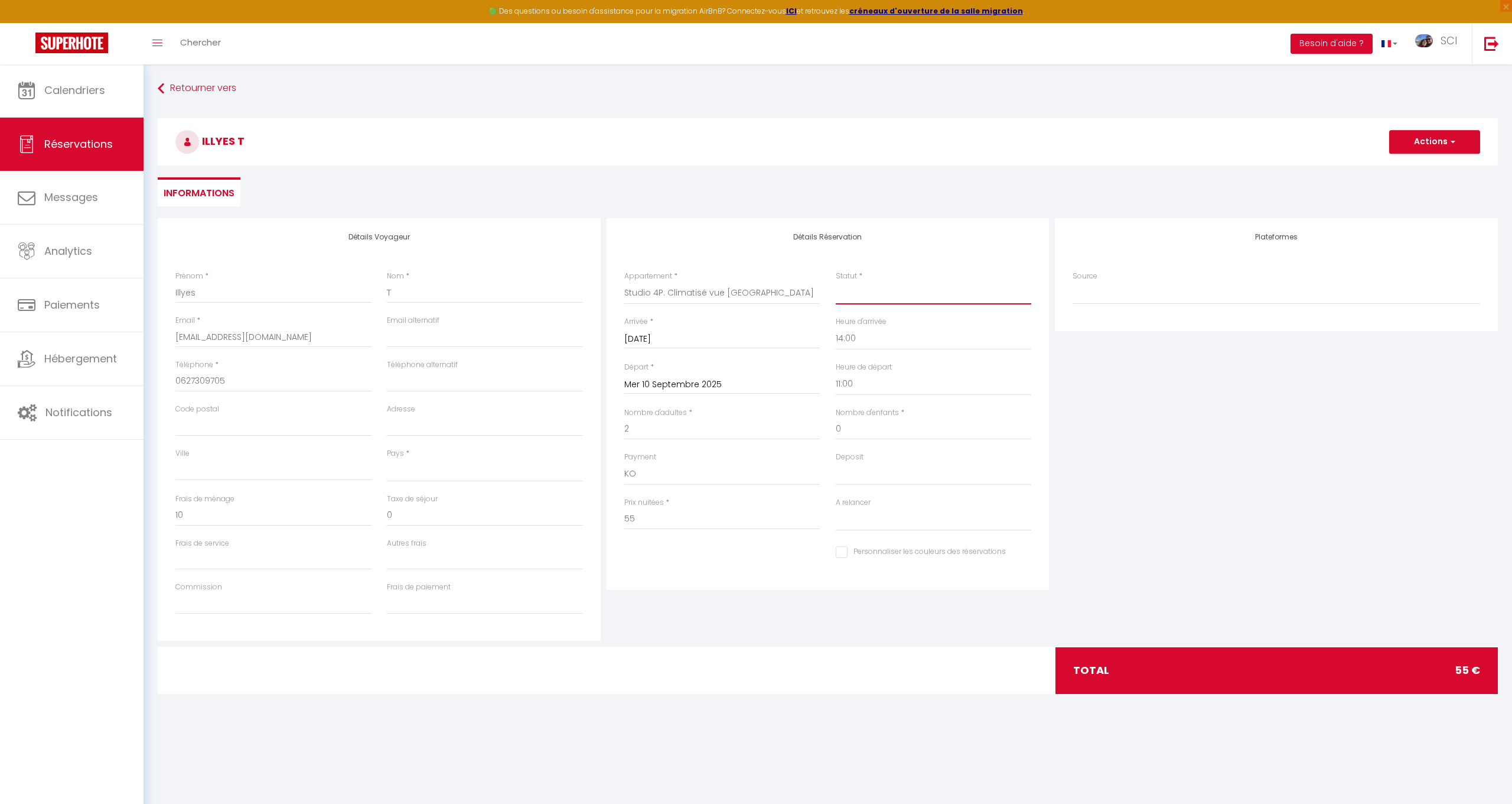
select select
checkbox input "false"
select select "2"
select select
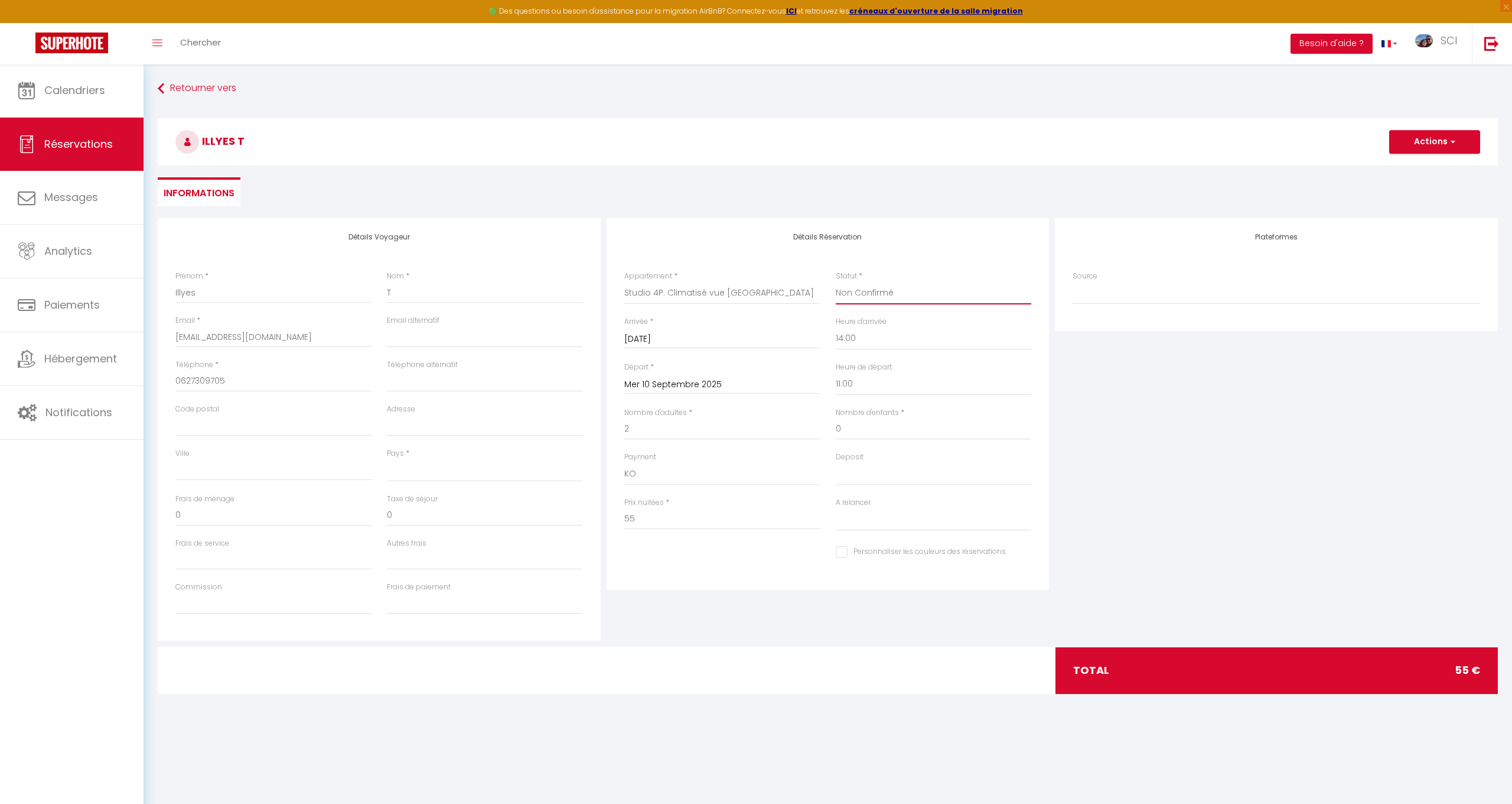
select select
click at [1442, 143] on button "Actions" at bounding box center [1434, 142] width 91 height 23
click at [1416, 169] on link "Enregistrer" at bounding box center [1423, 168] width 94 height 15
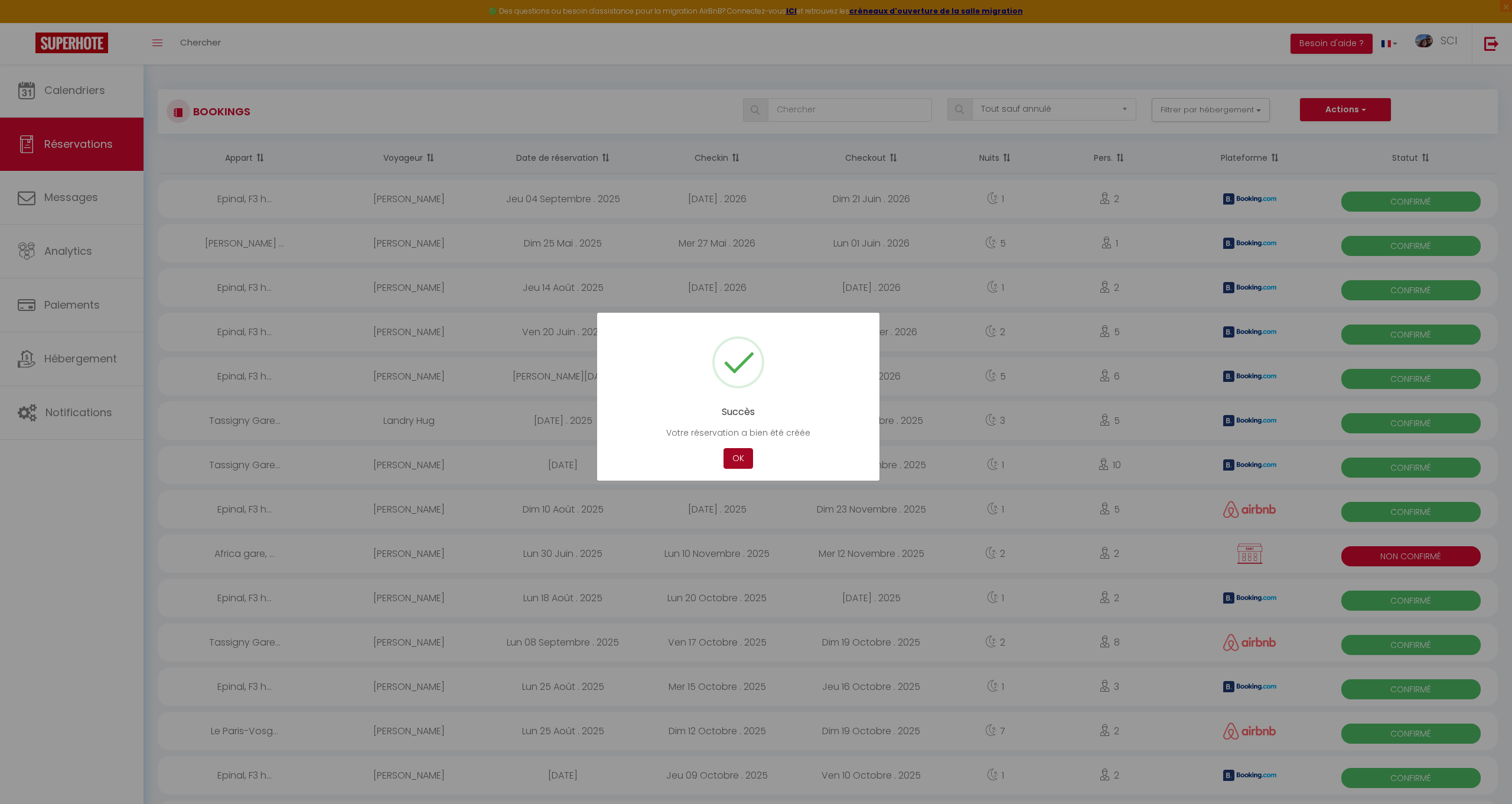
click at [734, 462] on button "OK" at bounding box center [738, 458] width 29 height 21
